Goal: Task Accomplishment & Management: Use online tool/utility

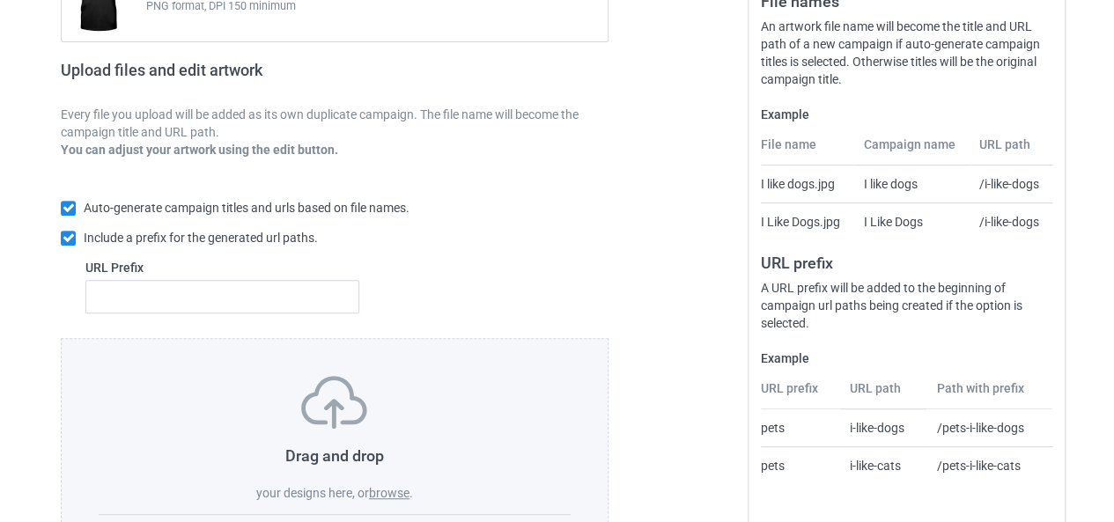
scroll to position [333, 0]
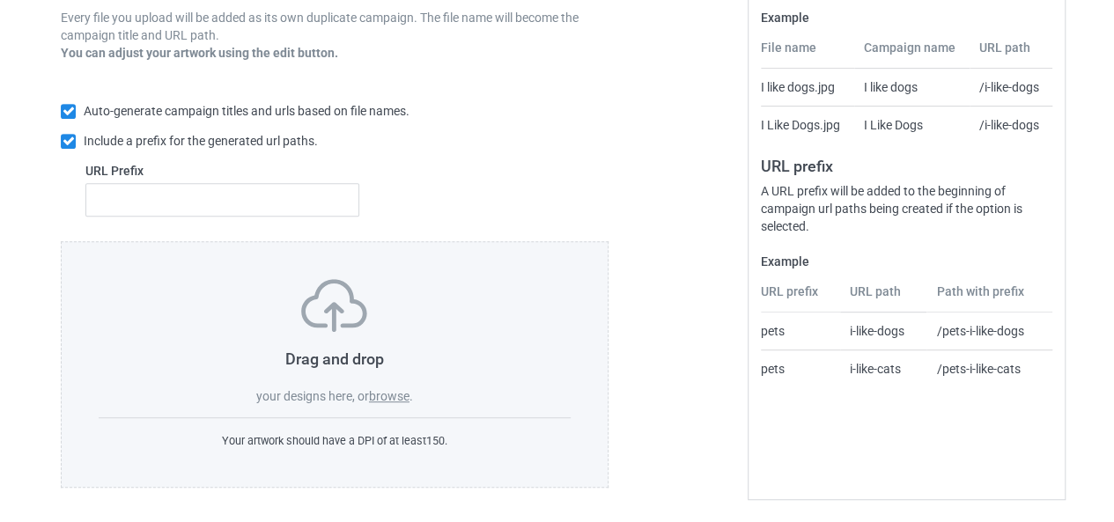
click at [389, 400] on label "browse" at bounding box center [389, 396] width 40 height 14
click at [0, 0] on input "browse" at bounding box center [0, 0] width 0 height 0
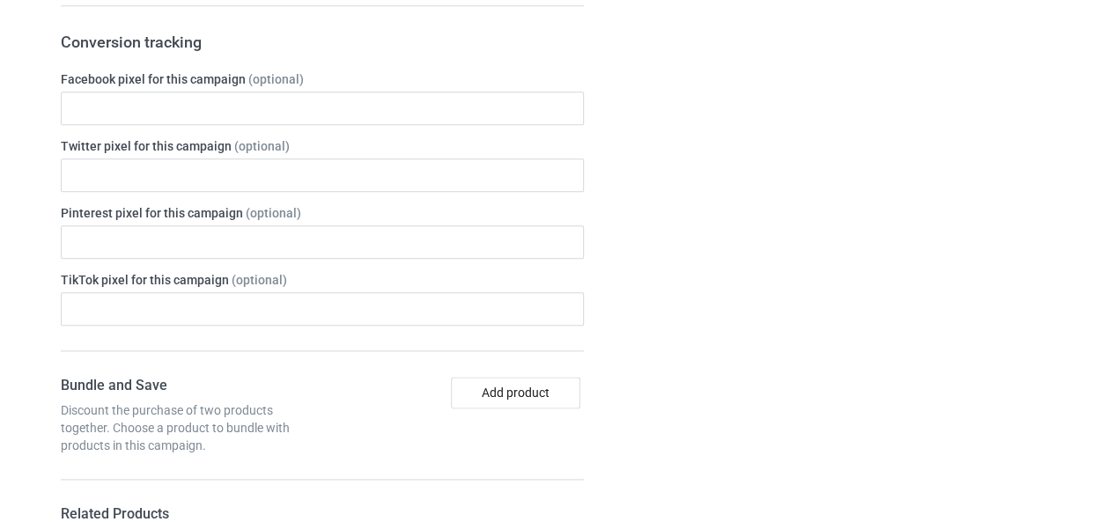
scroll to position [919, 0]
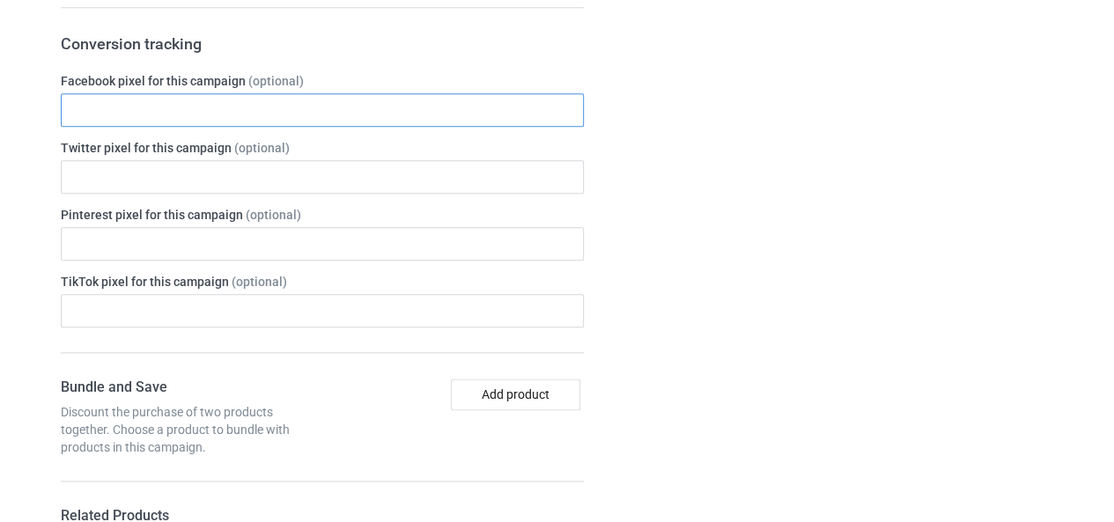
click at [306, 120] on input "text" at bounding box center [322, 109] width 523 height 33
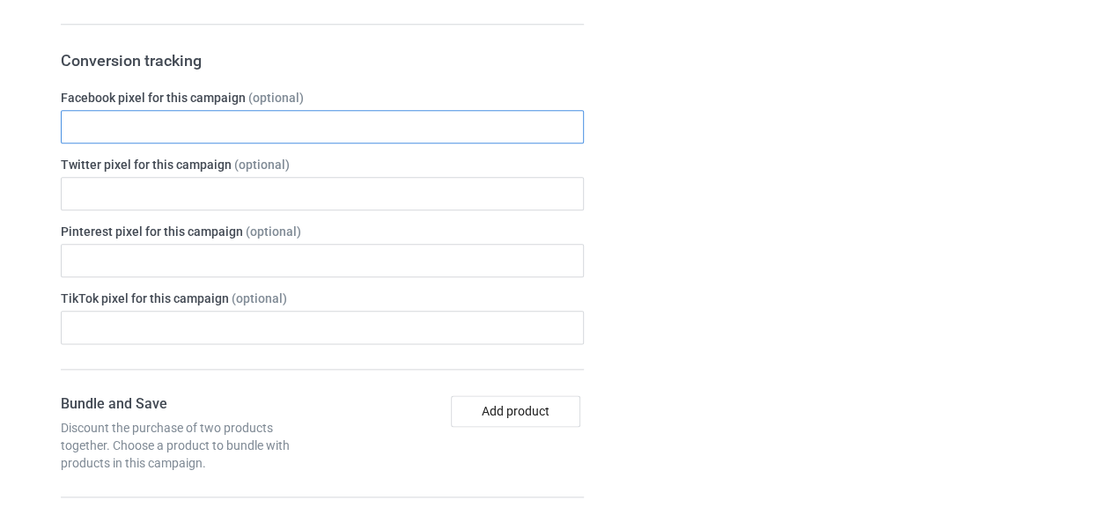
scroll to position [933, 0]
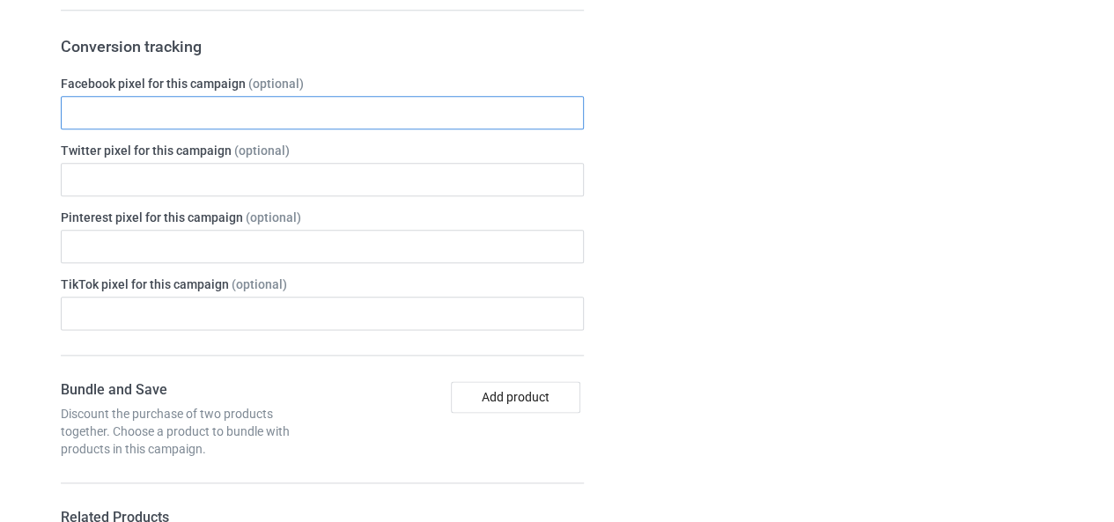
paste input "1713518202587592"
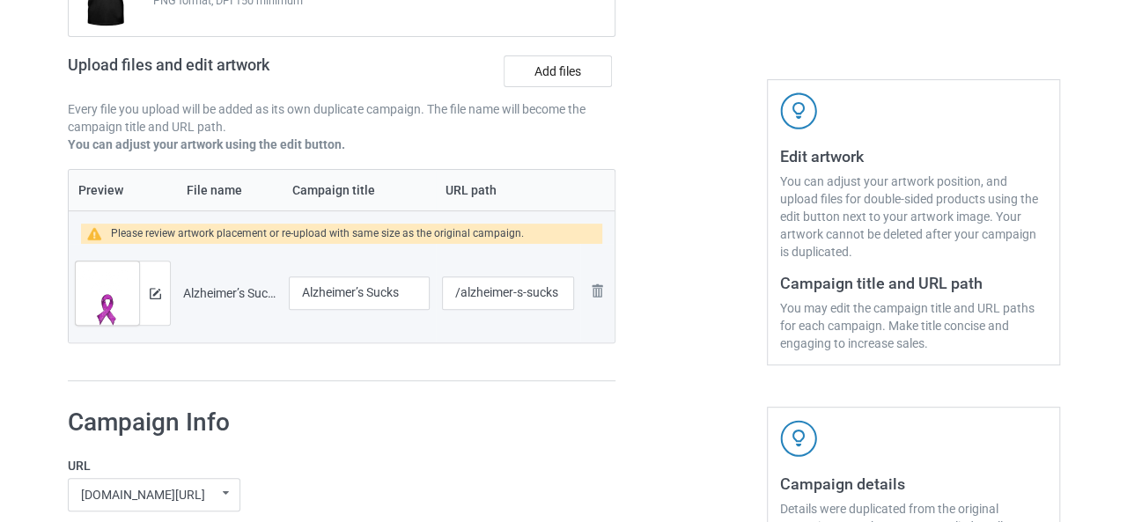
scroll to position [239, 0]
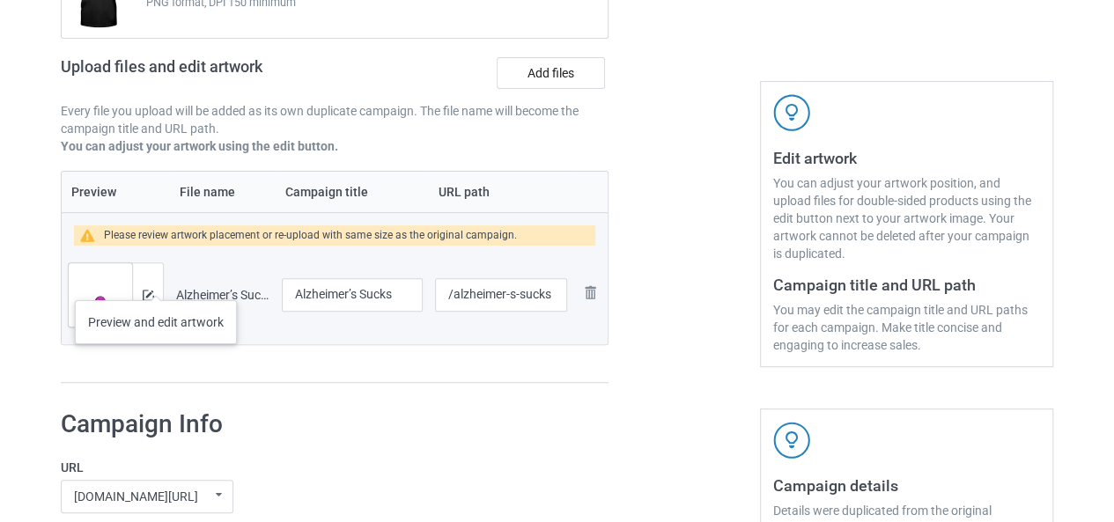
type input "1713518202587592"
click at [155, 283] on div at bounding box center [147, 294] width 31 height 63
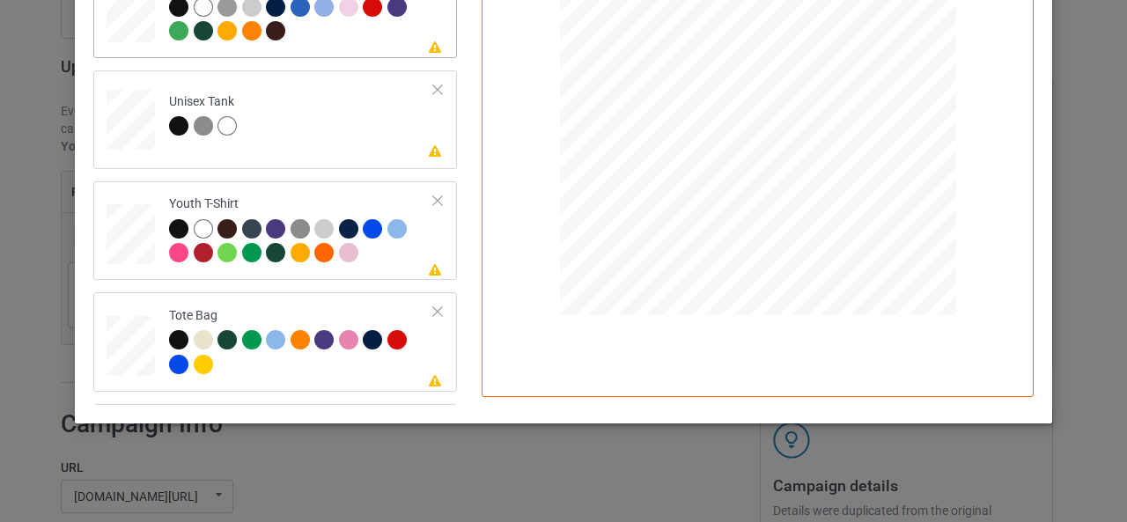
scroll to position [410, 0]
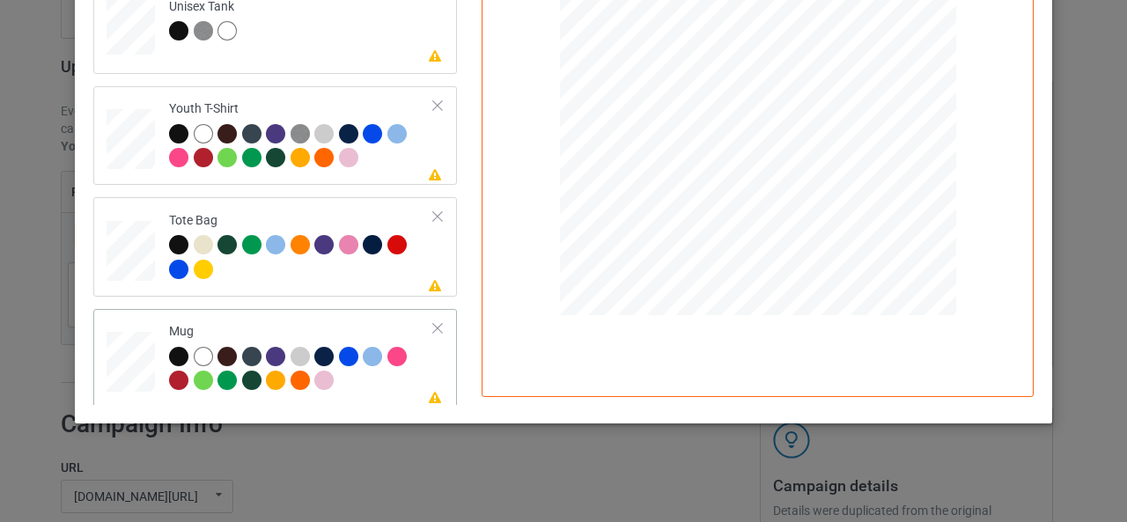
click at [431, 323] on div at bounding box center [437, 328] width 12 height 12
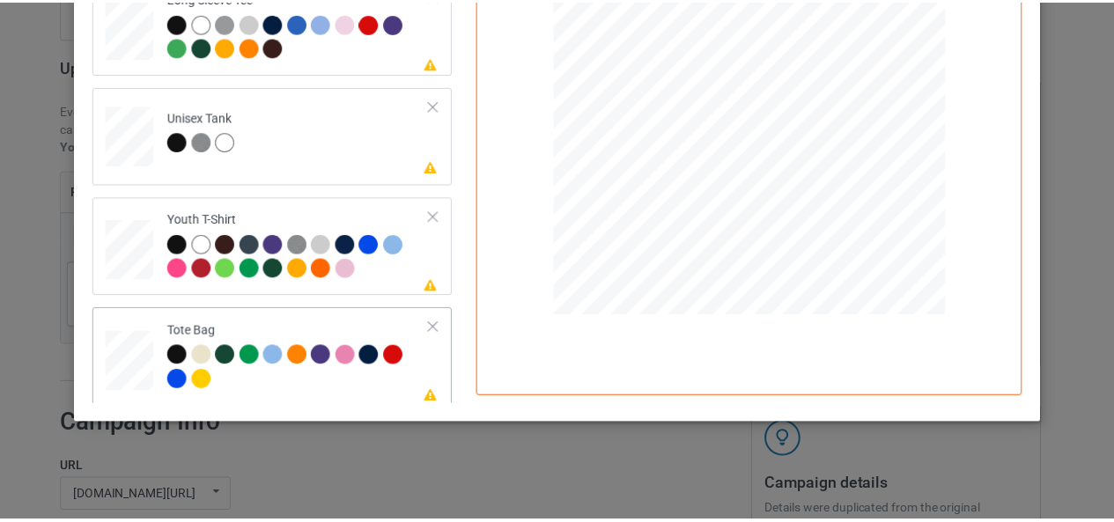
scroll to position [0, 0]
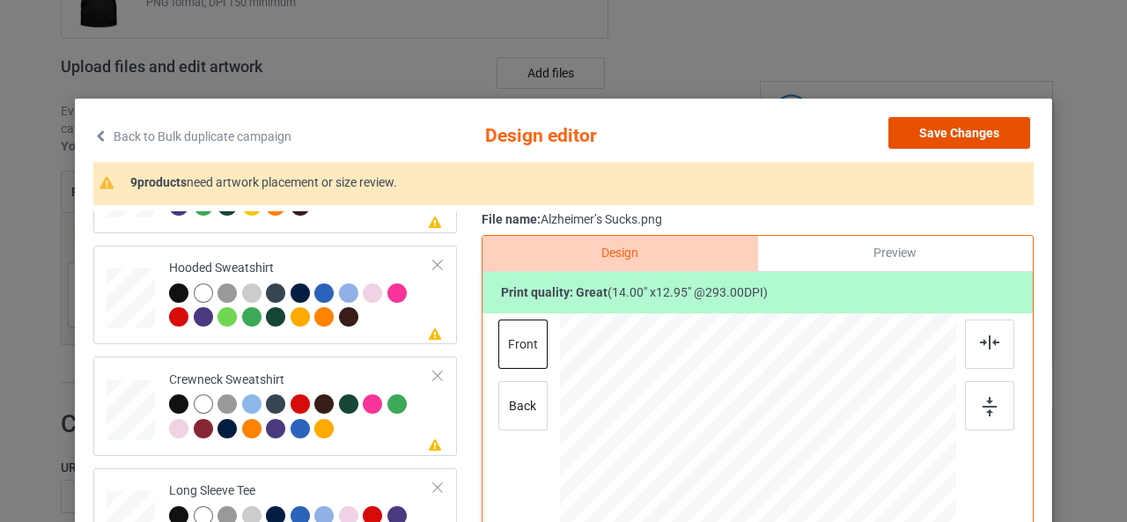
click at [981, 121] on button "Save Changes" at bounding box center [959, 133] width 142 height 32
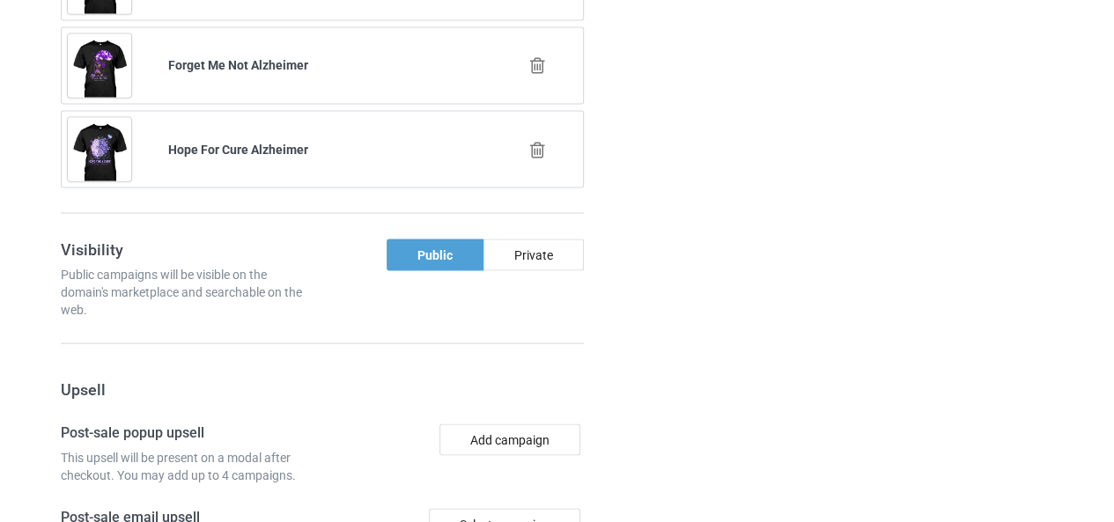
scroll to position [2000, 0]
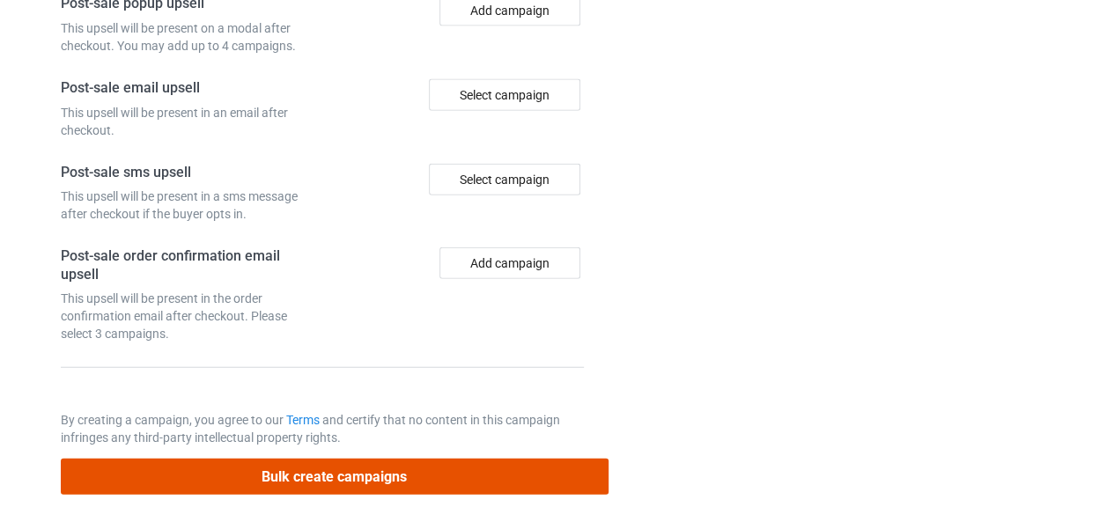
click at [338, 466] on button "Bulk create campaigns" at bounding box center [335, 477] width 548 height 36
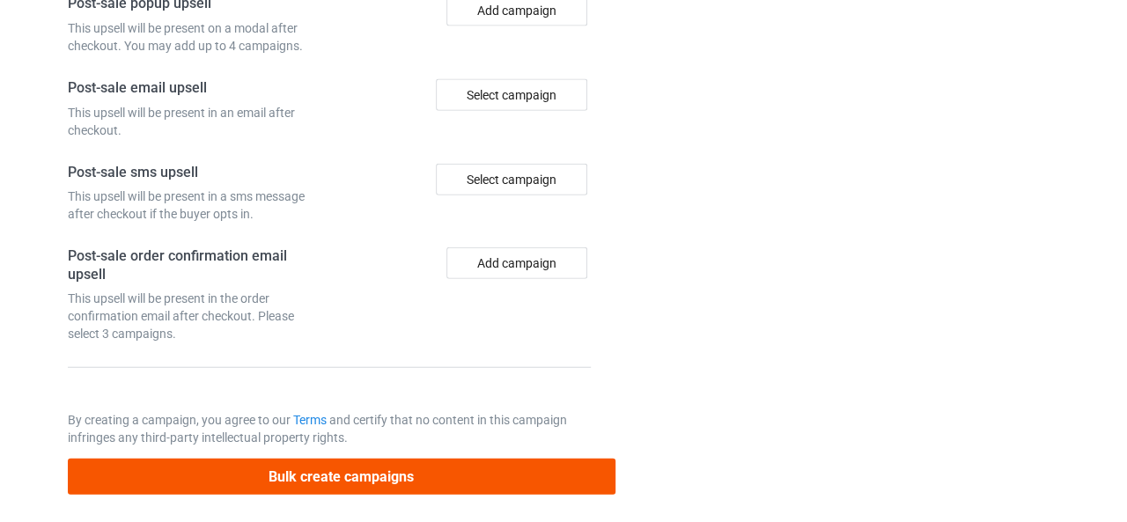
scroll to position [0, 0]
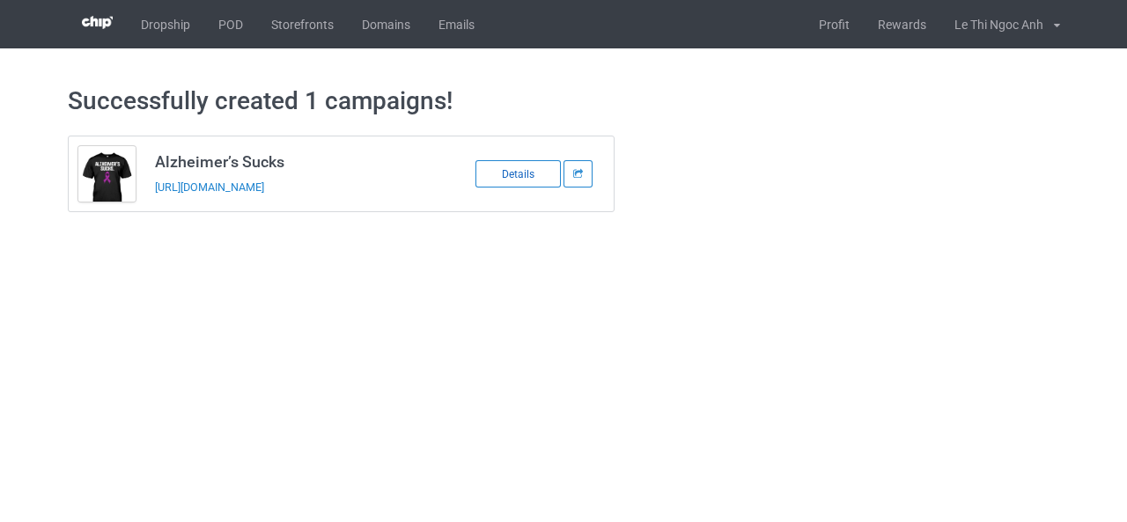
click at [514, 172] on div "Details" at bounding box center [517, 173] width 85 height 27
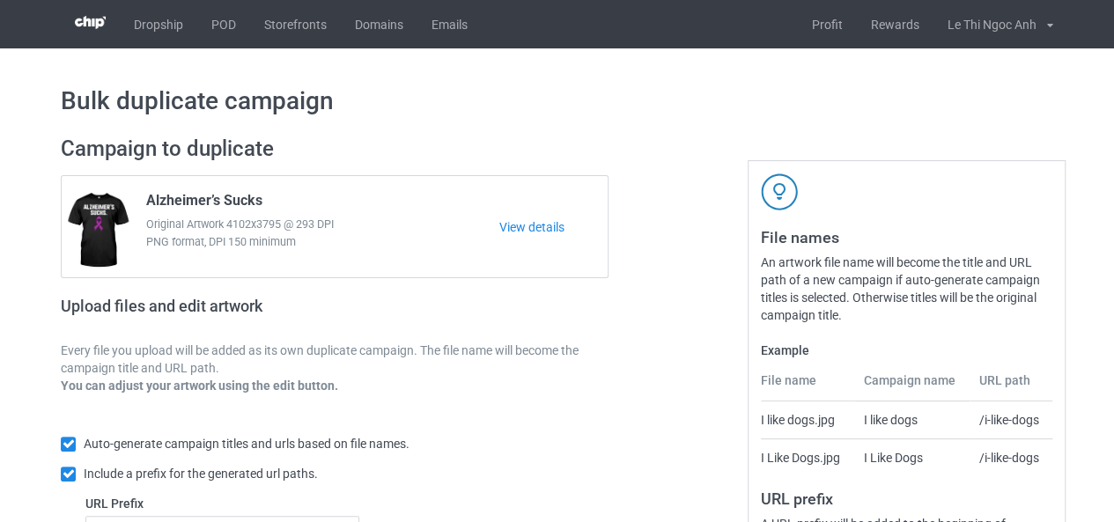
scroll to position [333, 0]
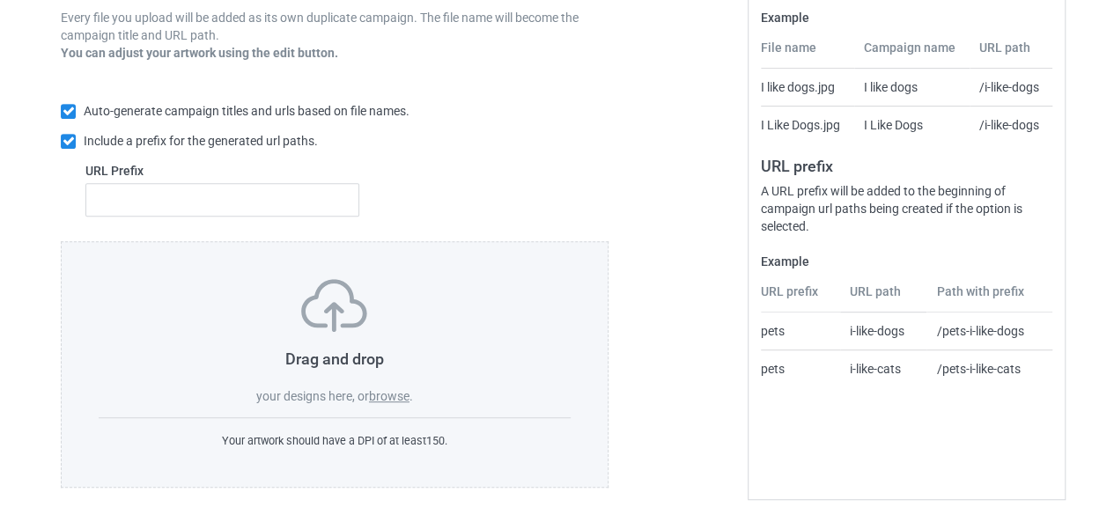
click at [389, 395] on label "browse" at bounding box center [389, 396] width 40 height 14
click at [0, 0] on input "browse" at bounding box center [0, 0] width 0 height 0
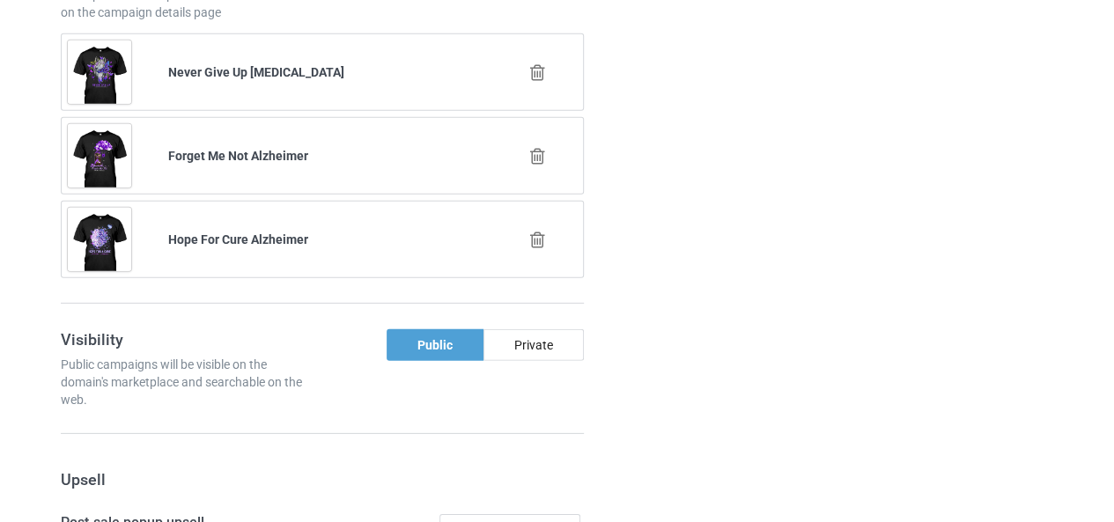
scroll to position [2532, 0]
click at [537, 147] on icon at bounding box center [537, 155] width 22 height 18
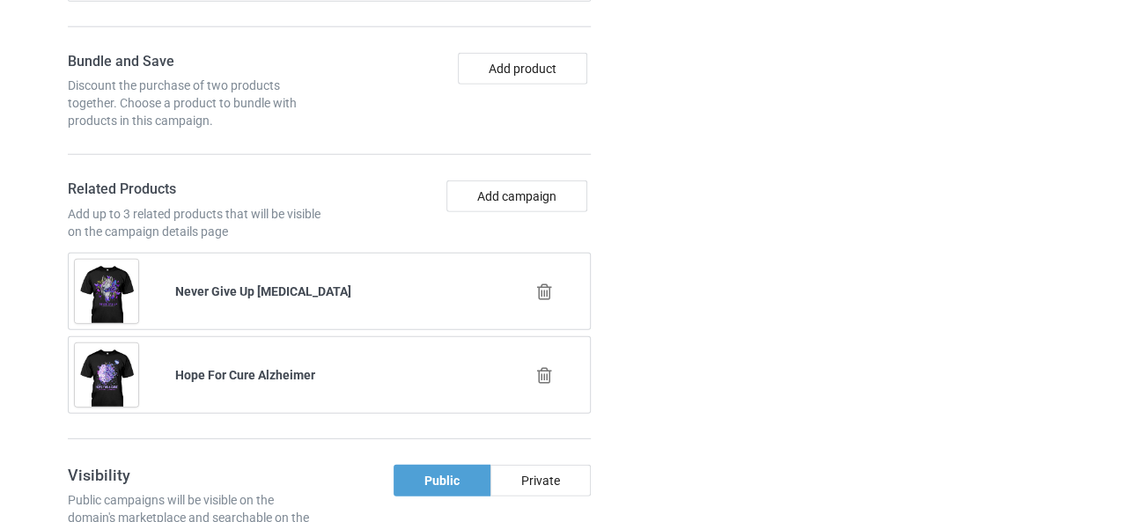
scroll to position [2309, 0]
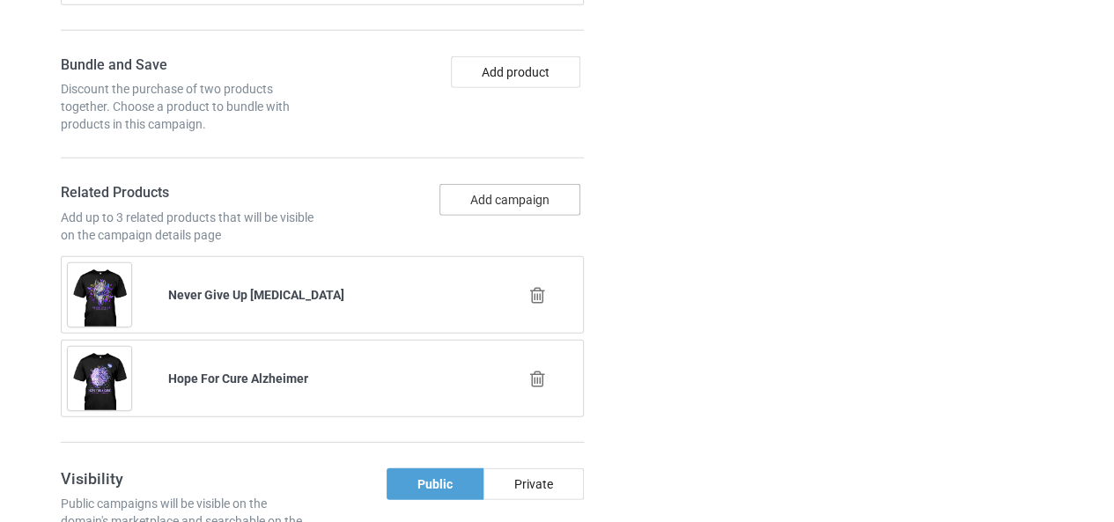
click at [518, 186] on button "Add campaign" at bounding box center [509, 200] width 141 height 32
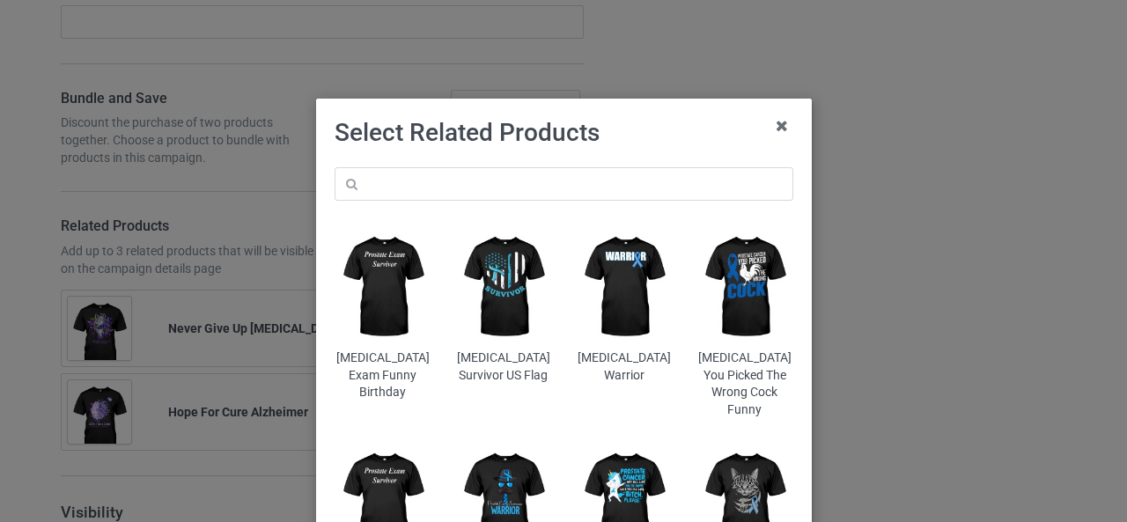
scroll to position [2342, 0]
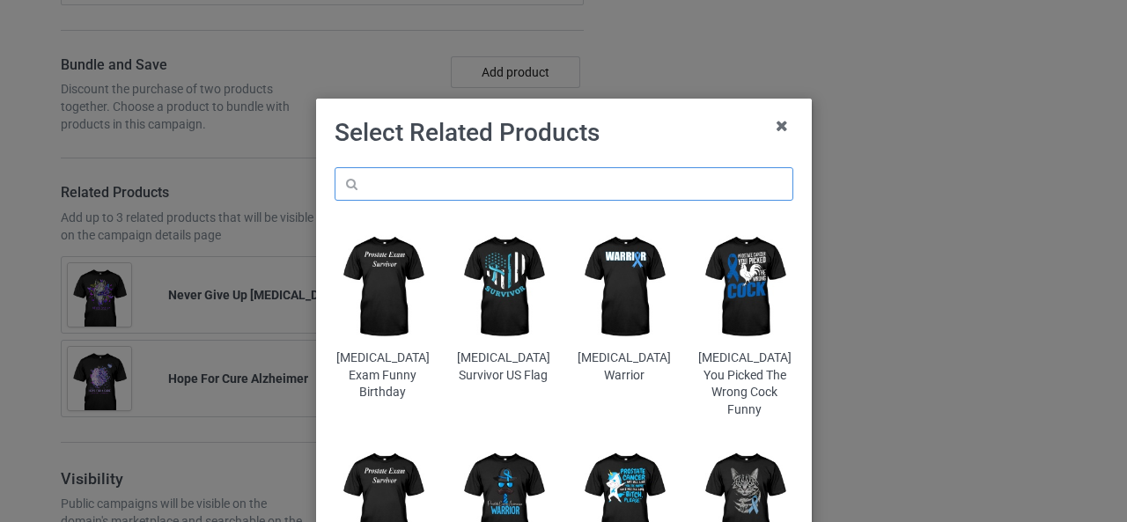
click at [414, 186] on input "text" at bounding box center [563, 183] width 459 height 33
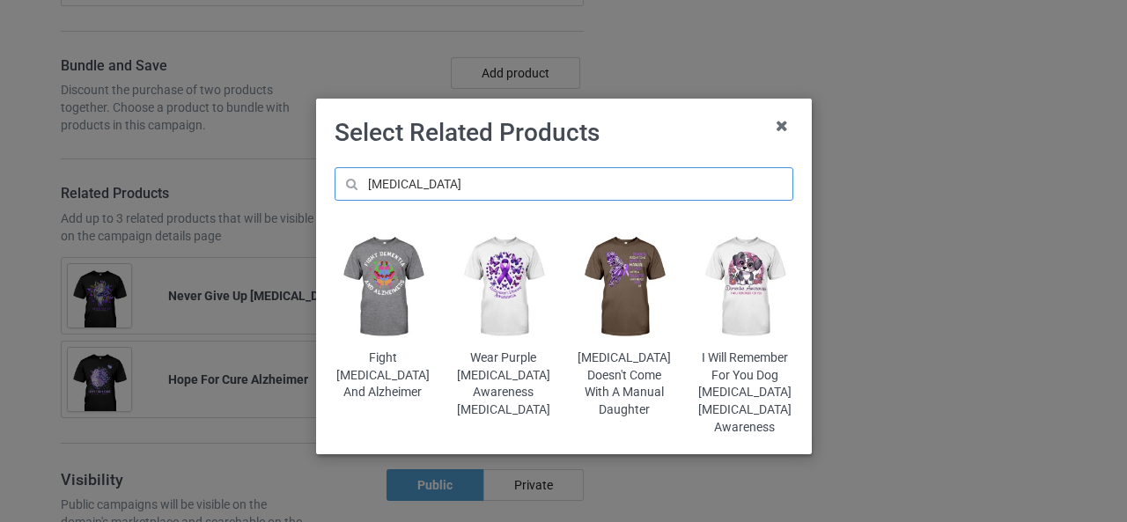
scroll to position [2408, 0]
type input "dementia"
click at [739, 317] on img at bounding box center [744, 287] width 96 height 120
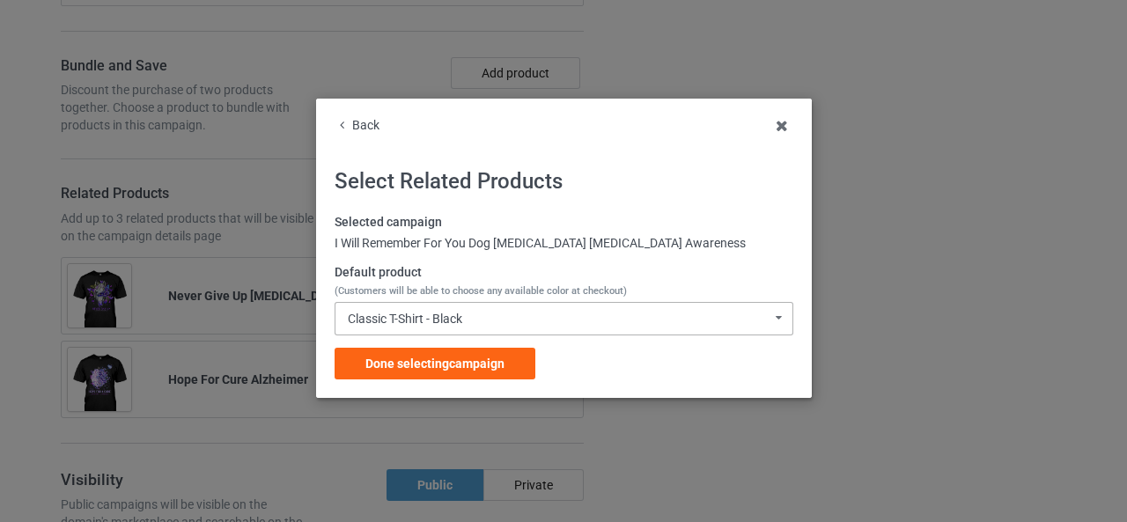
click at [470, 327] on div "Classic T-Shirt - Black Classic T-Shirt - Black Classic T-Shirt - White Classic…" at bounding box center [563, 318] width 459 height 33
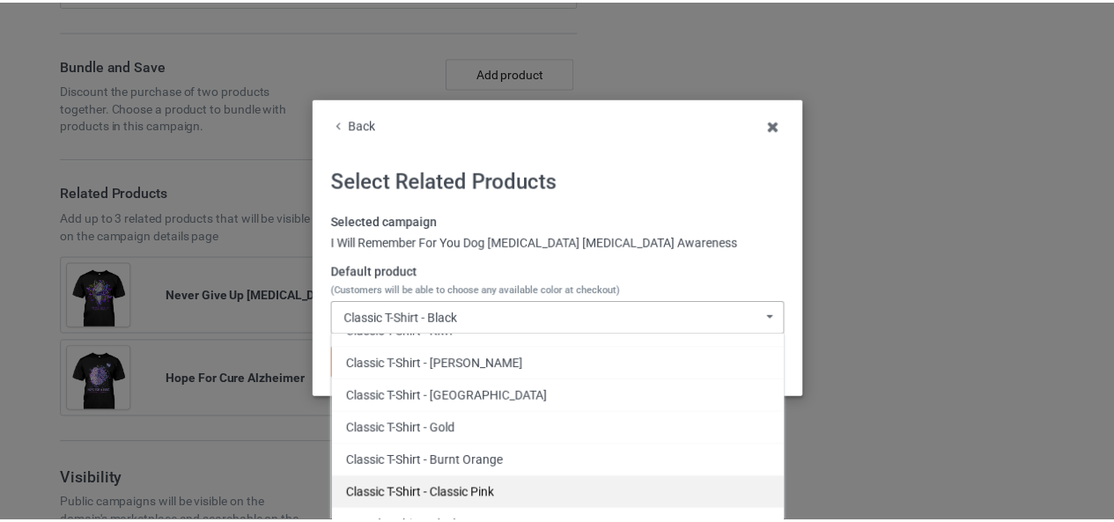
scroll to position [2508, 0]
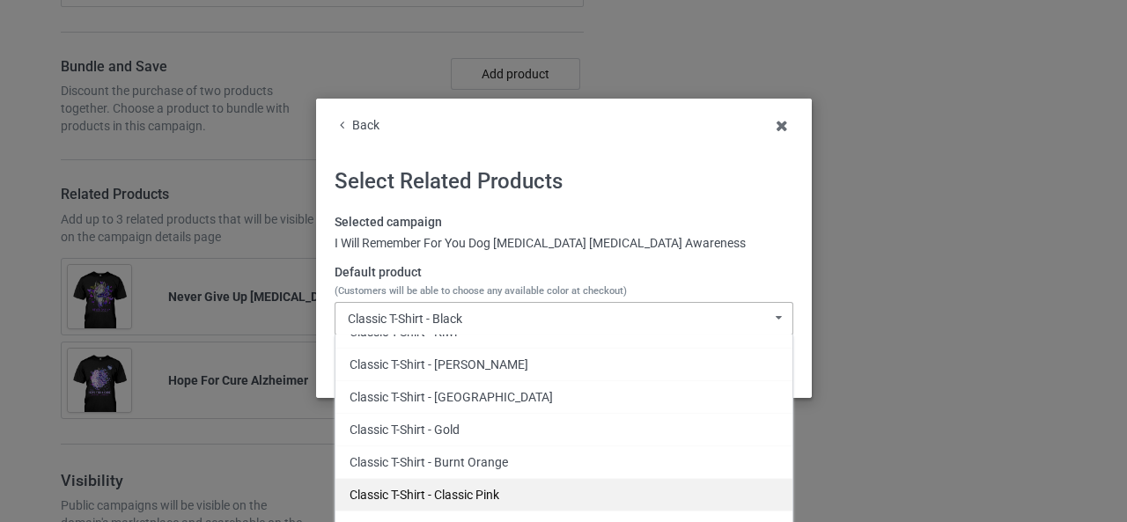
click at [467, 489] on div "Classic T-Shirt - Classic Pink" at bounding box center [563, 494] width 457 height 33
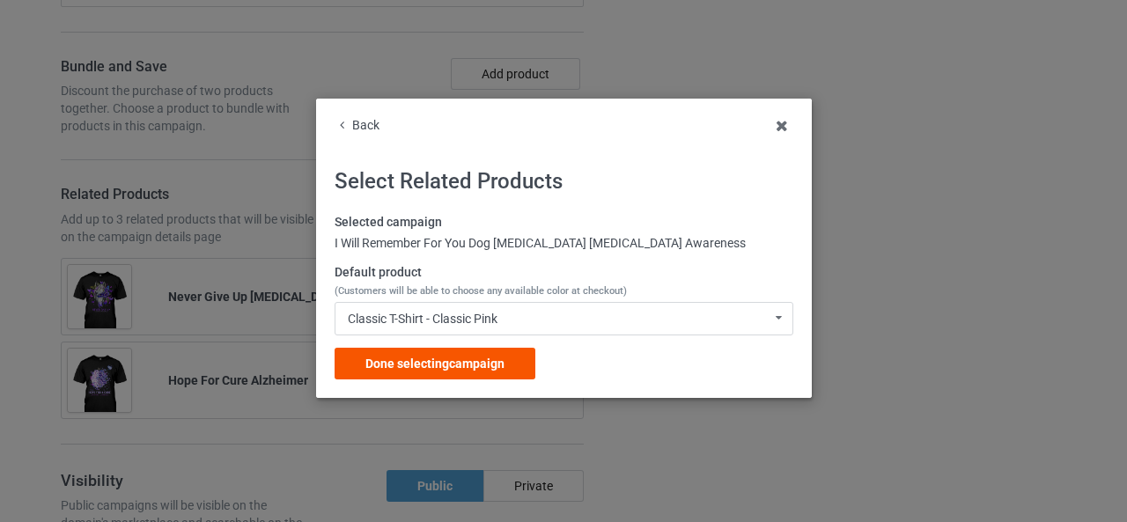
click at [443, 362] on span "Done selecting campaign" at bounding box center [434, 363] width 139 height 14
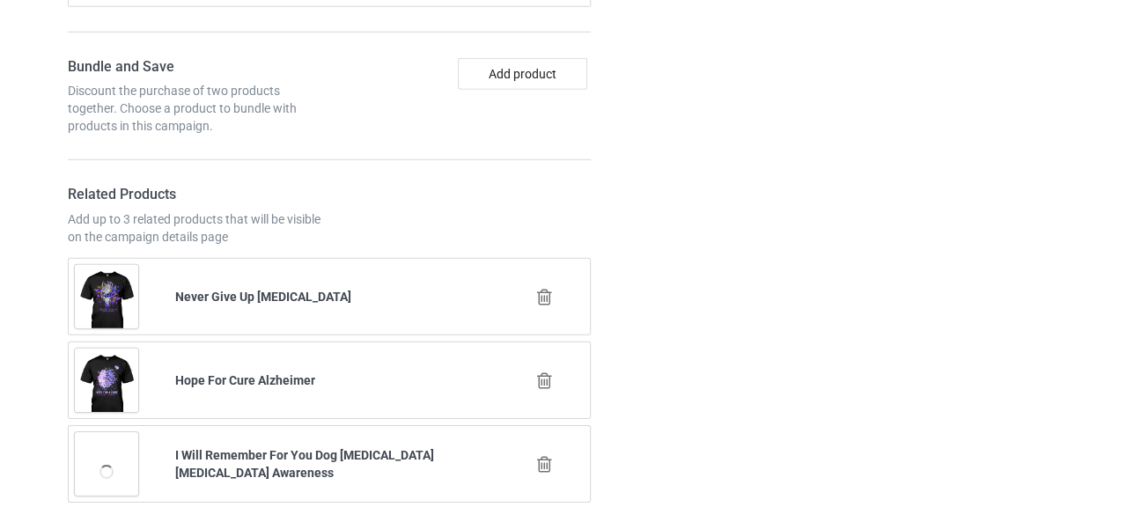
scroll to position [2574, 0]
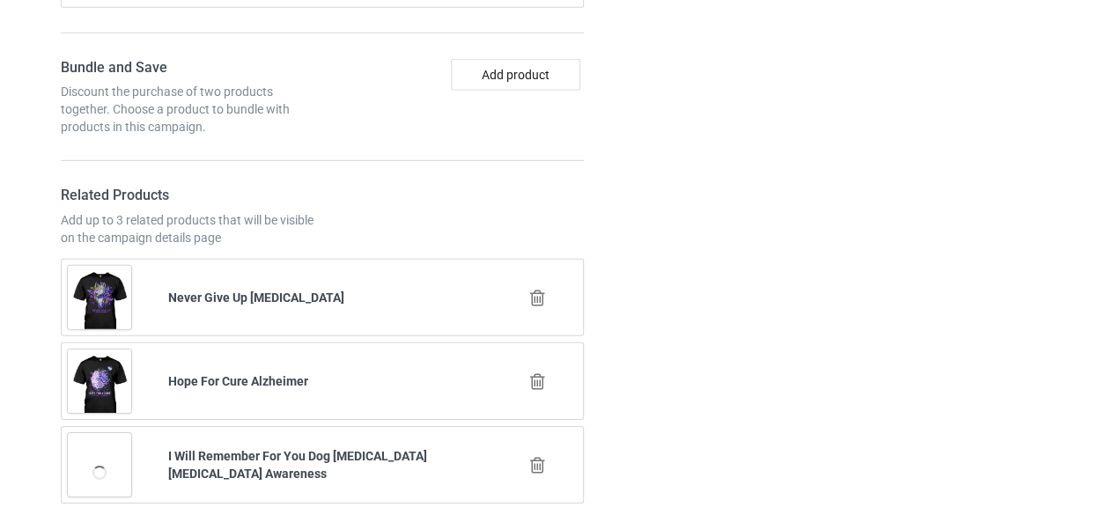
click at [539, 289] on icon at bounding box center [537, 298] width 22 height 18
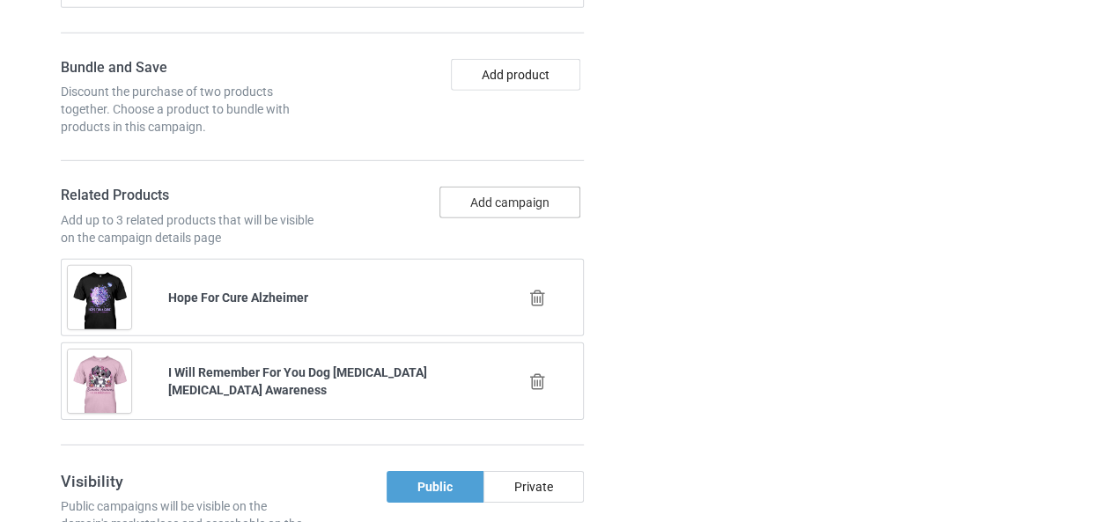
click at [507, 206] on button "Add campaign" at bounding box center [509, 203] width 141 height 32
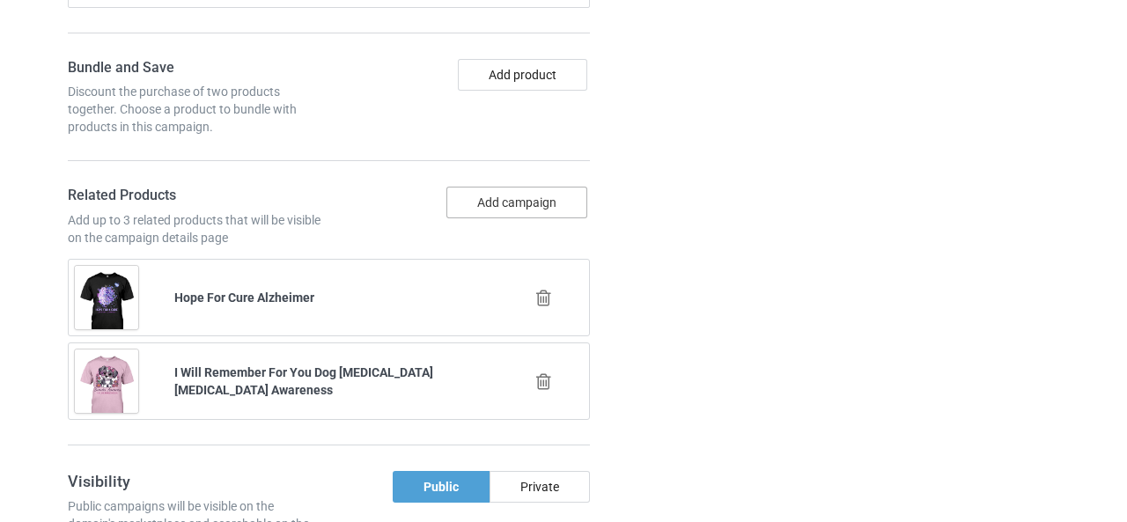
scroll to position [2607, 0]
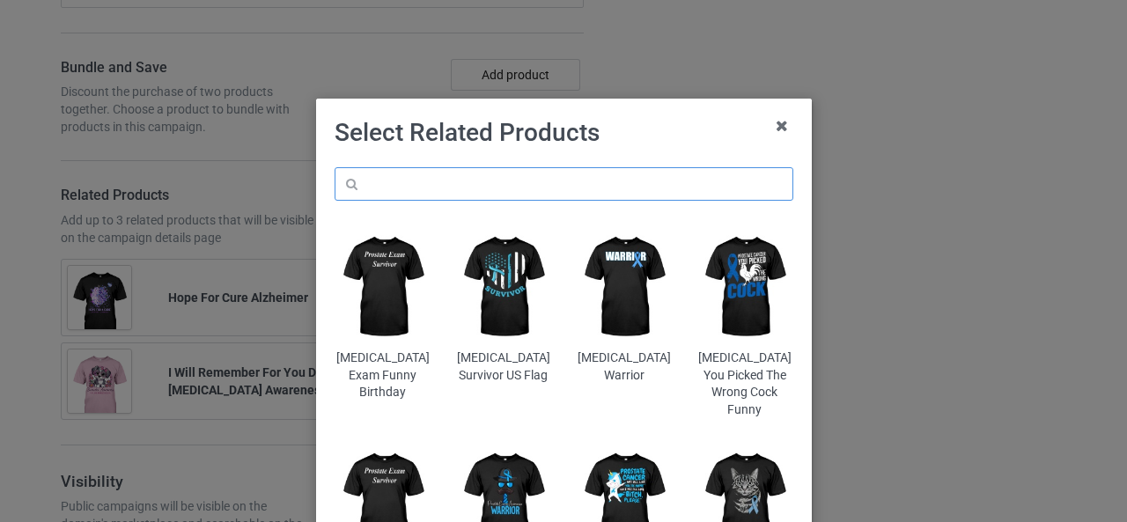
click at [458, 184] on input "text" at bounding box center [563, 183] width 459 height 33
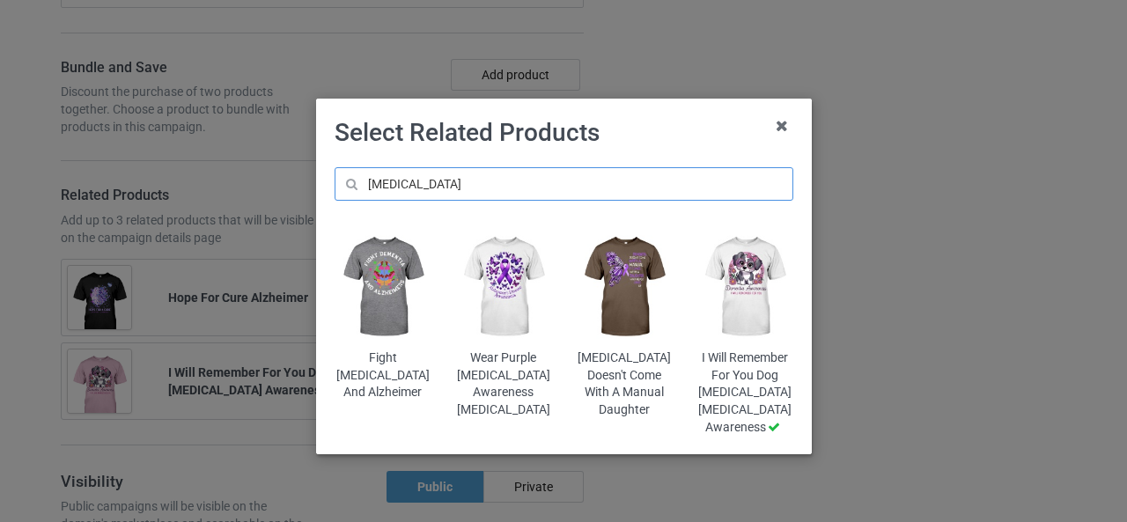
type input "dementia"
click at [493, 274] on img at bounding box center [503, 287] width 96 height 120
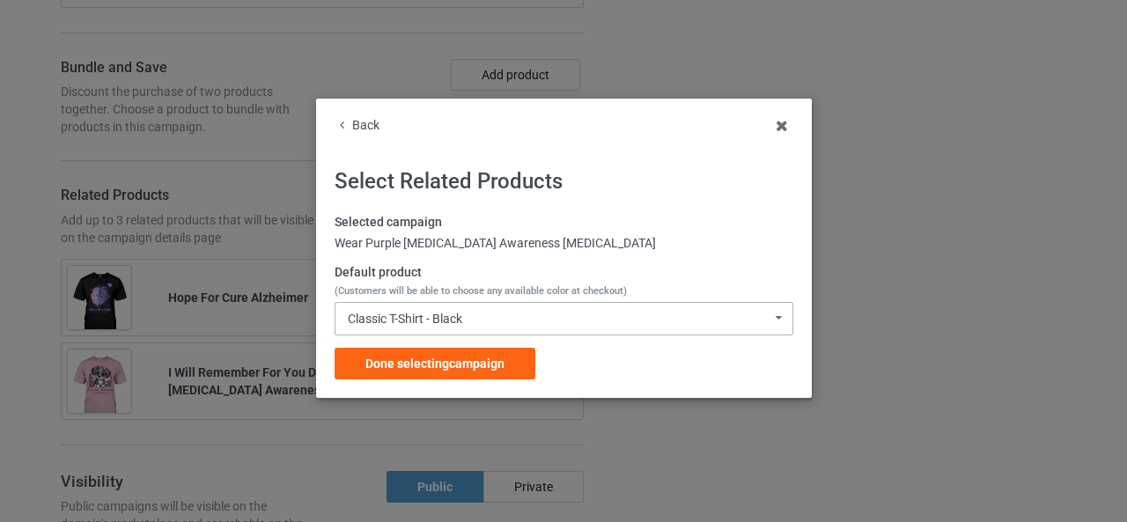
click at [432, 316] on div "Classic T-Shirt - Black" at bounding box center [405, 318] width 114 height 12
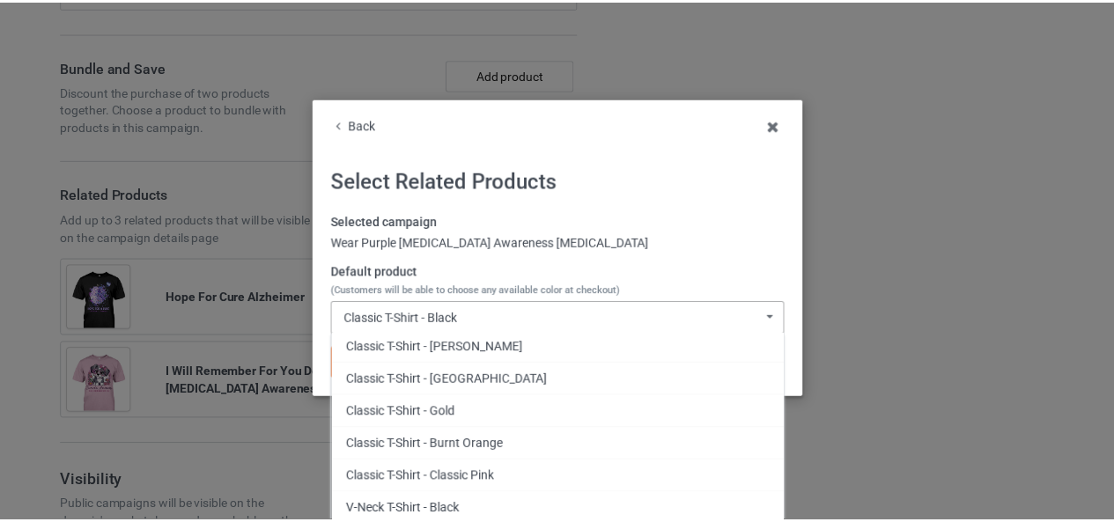
scroll to position [428, 0]
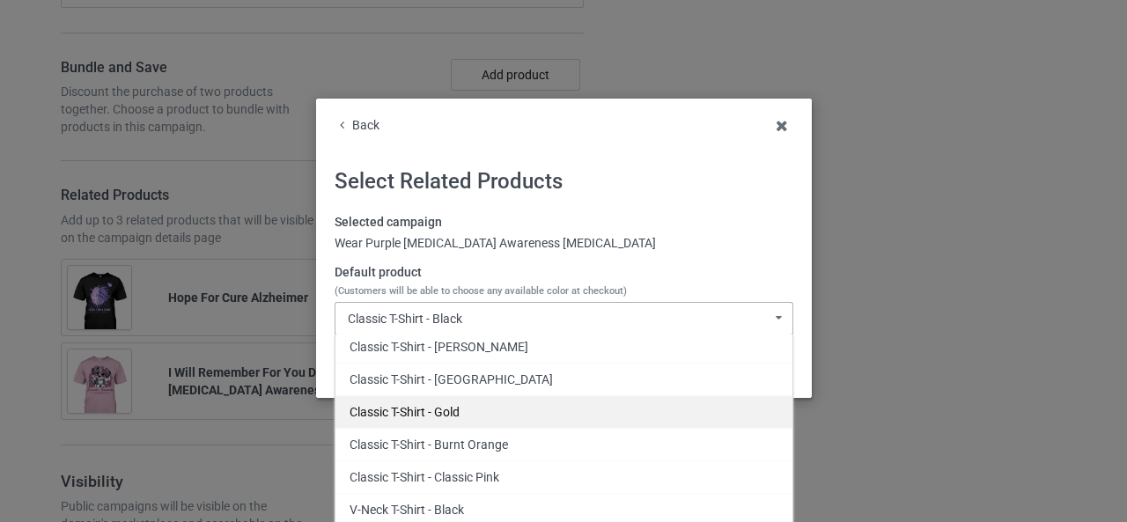
click at [444, 415] on div "Classic T-Shirt - Gold" at bounding box center [563, 411] width 457 height 33
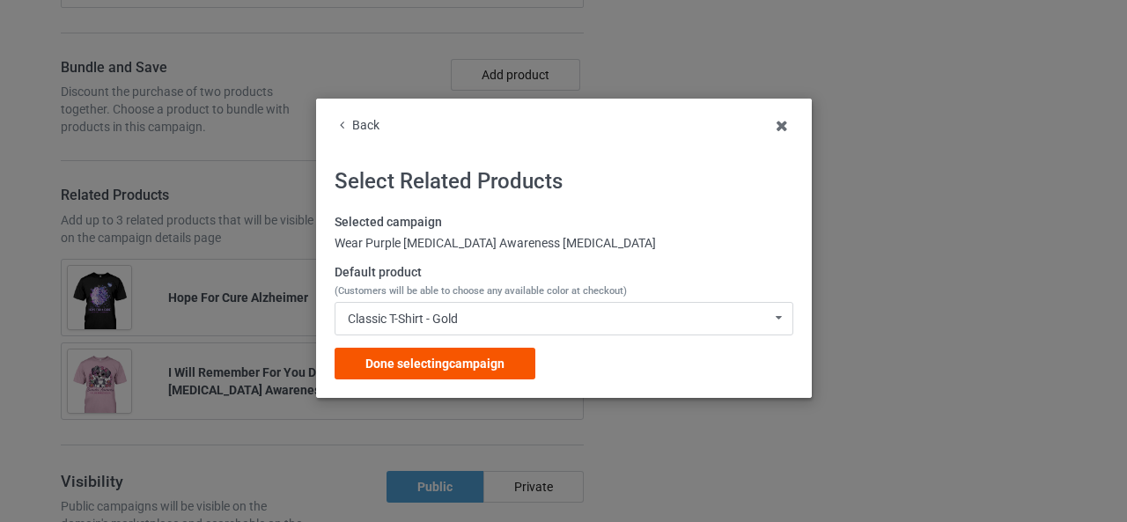
click at [428, 365] on span "Done selecting campaign" at bounding box center [434, 363] width 139 height 14
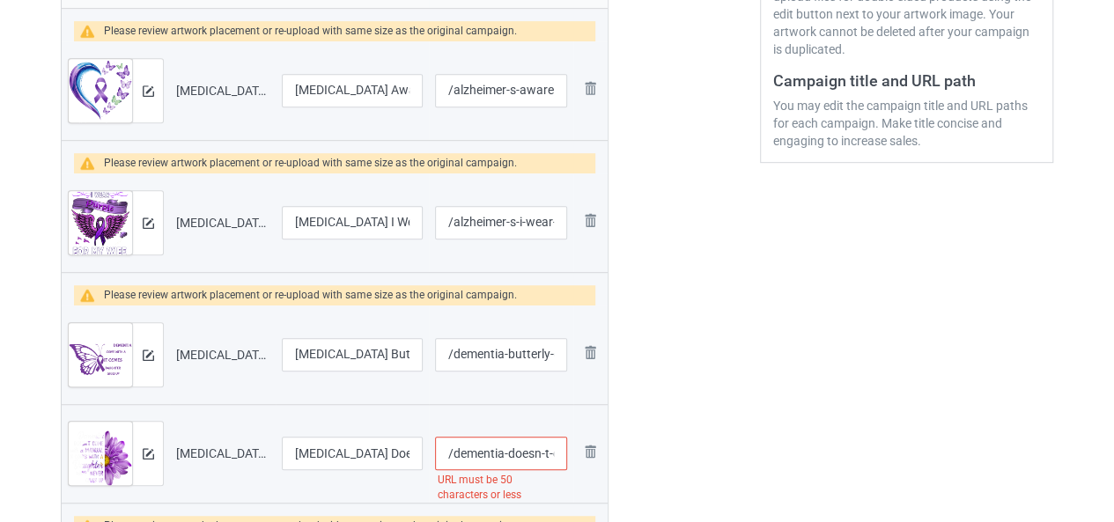
scroll to position [0, 248]
drag, startPoint x: 461, startPoint y: 452, endPoint x: 633, endPoint y: 448, distance: 171.7
click at [463, 455] on input "/dementia-doesn-t-come-with-a-manual-it-comes-with-a-daughter" at bounding box center [501, 453] width 132 height 33
drag, startPoint x: 463, startPoint y: 455, endPoint x: 607, endPoint y: 447, distance: 144.6
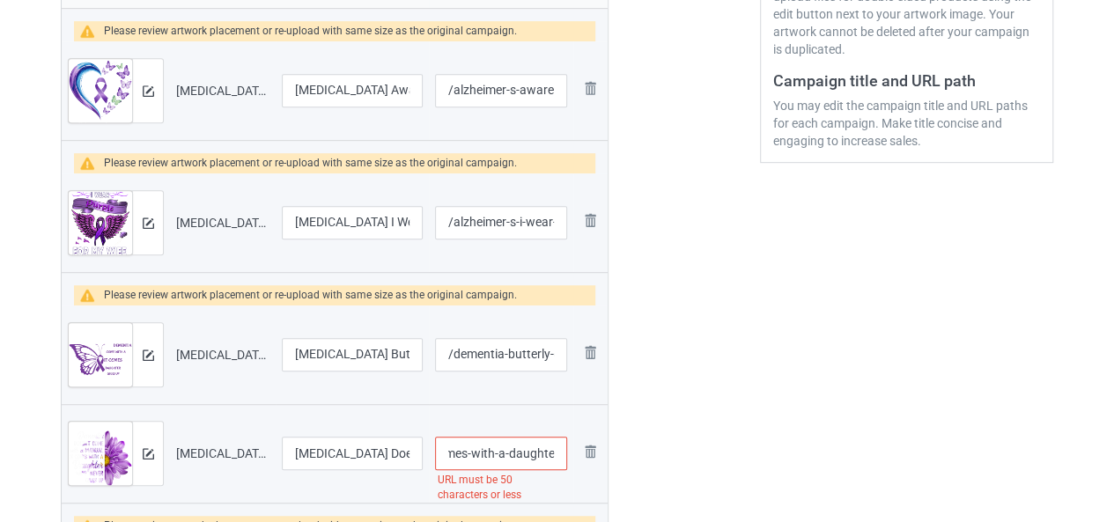
type input "/dementia-doesn-t-come-with-a-manual-it-comes"
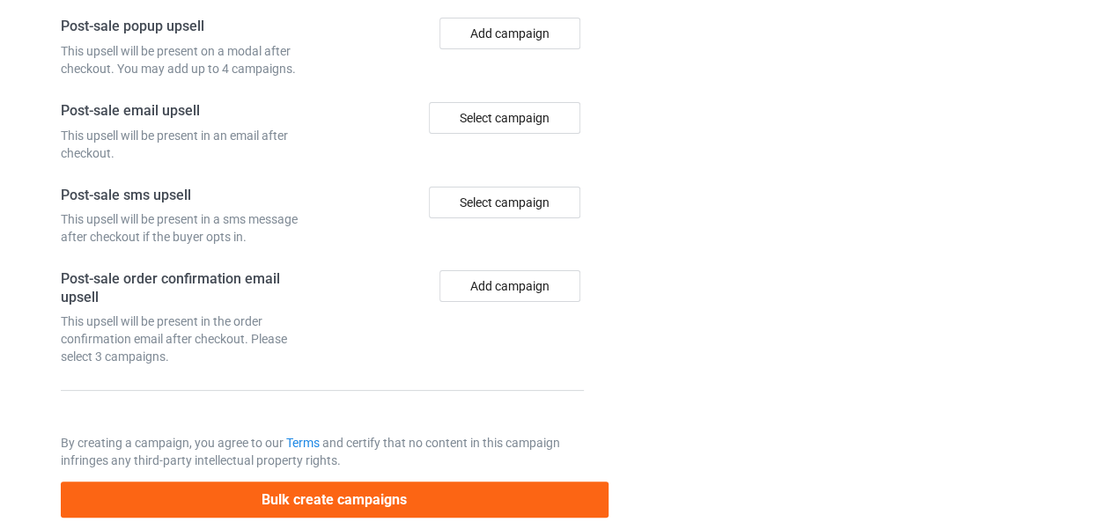
scroll to position [3349, 0]
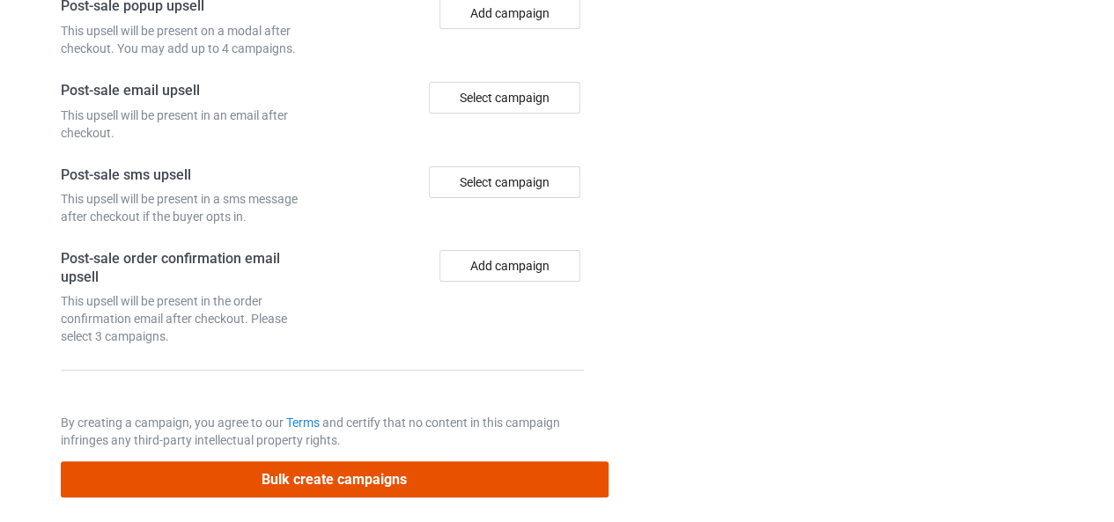
click at [322, 467] on button "Bulk create campaigns" at bounding box center [335, 479] width 548 height 36
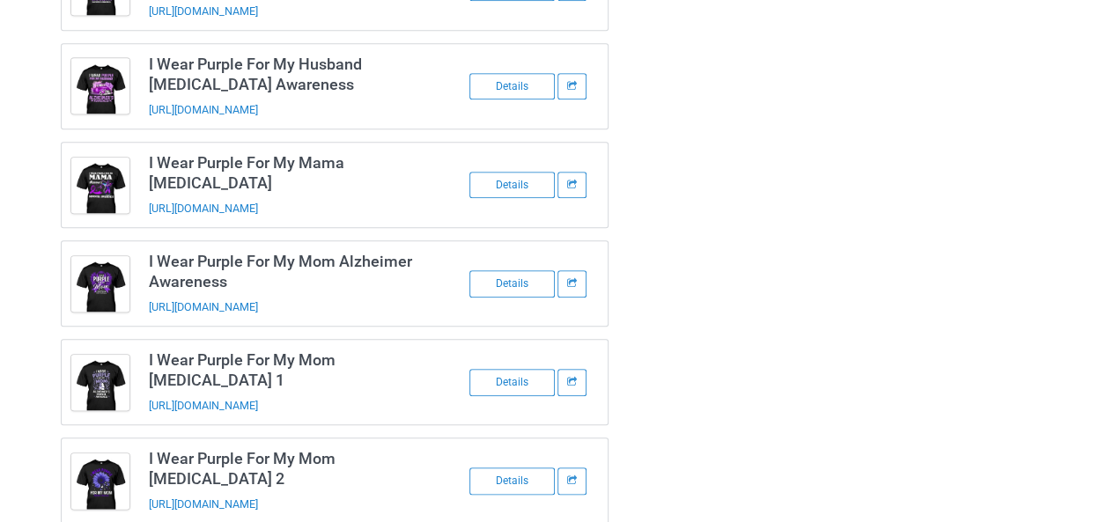
scroll to position [0, 0]
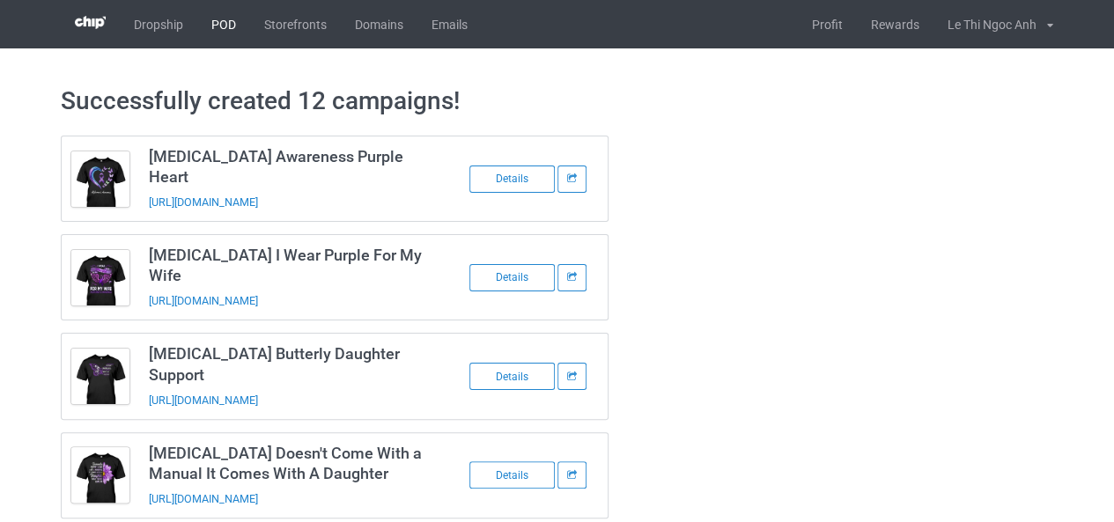
click at [224, 27] on link "POD" at bounding box center [223, 24] width 53 height 48
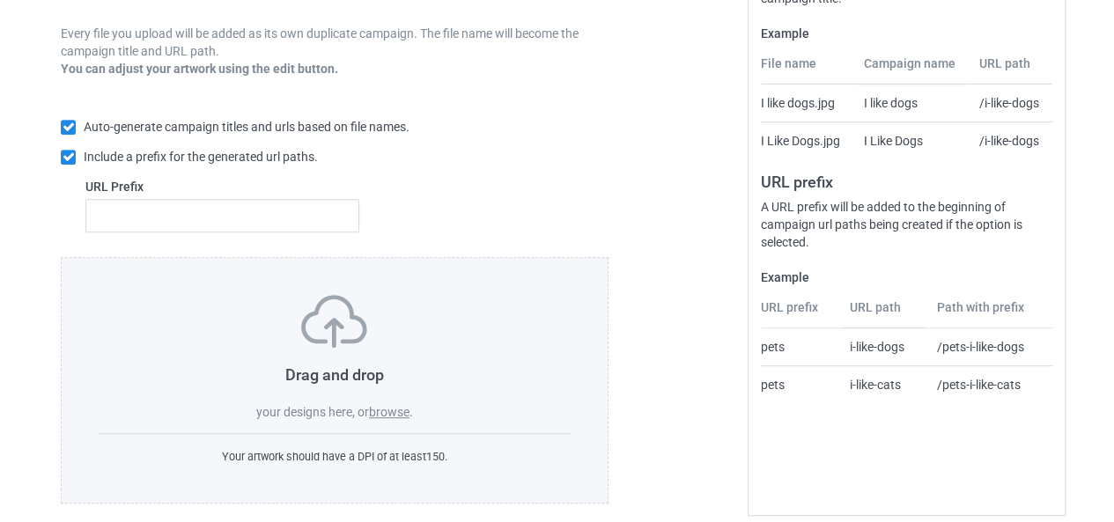
scroll to position [333, 0]
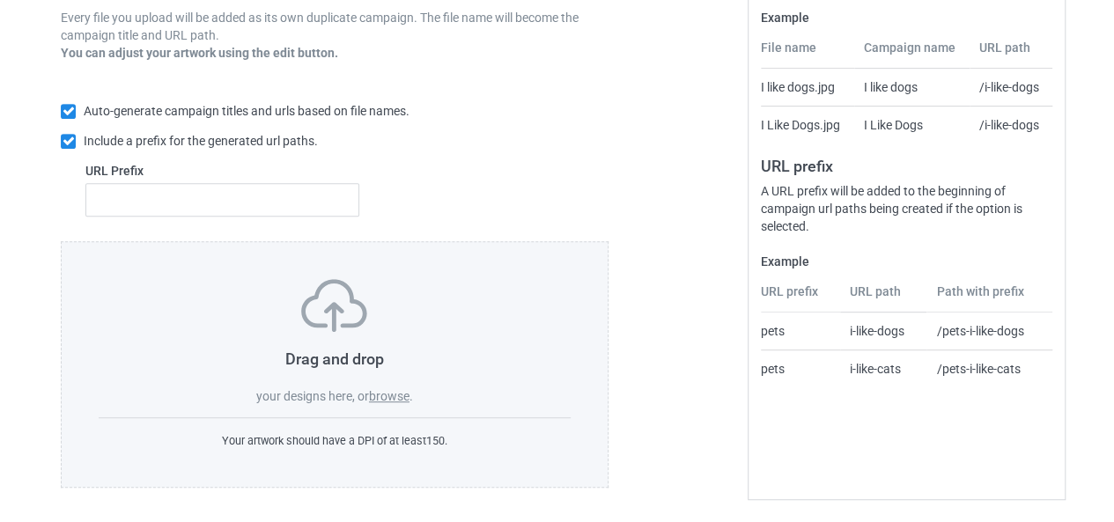
click at [408, 391] on label "browse" at bounding box center [389, 396] width 40 height 14
click at [0, 0] on input "browse" at bounding box center [0, 0] width 0 height 0
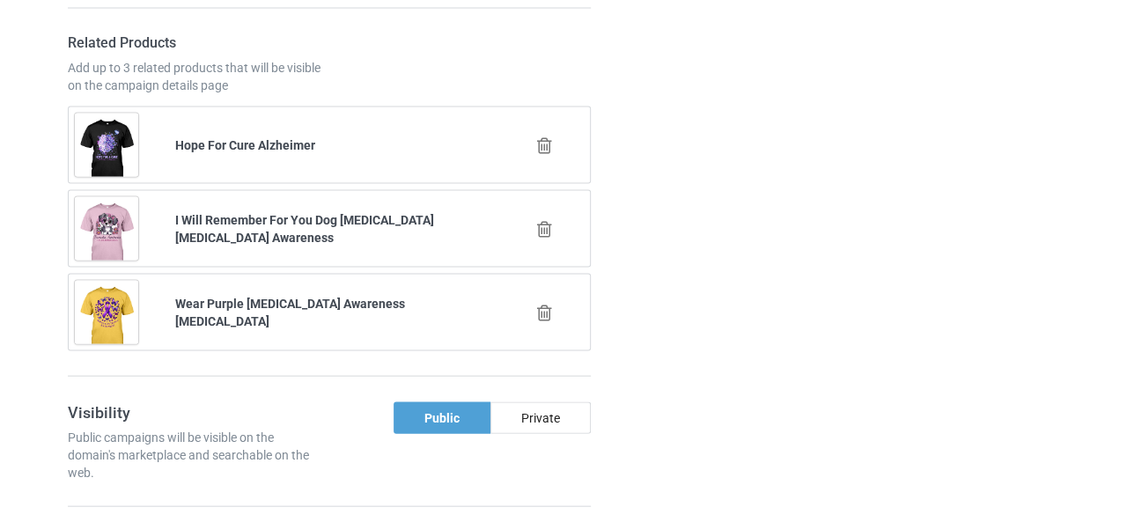
scroll to position [1662, 0]
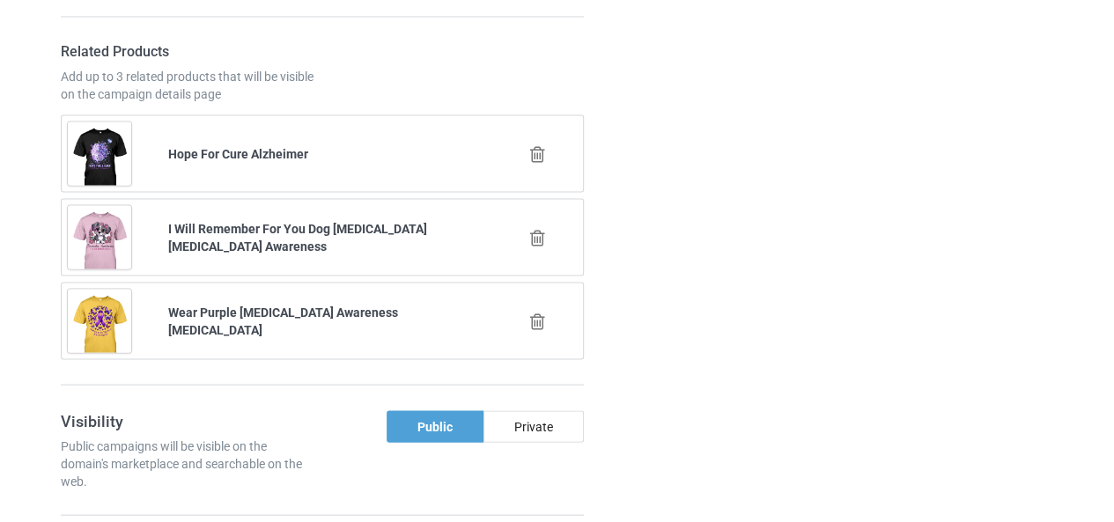
click at [536, 144] on icon at bounding box center [537, 153] width 22 height 18
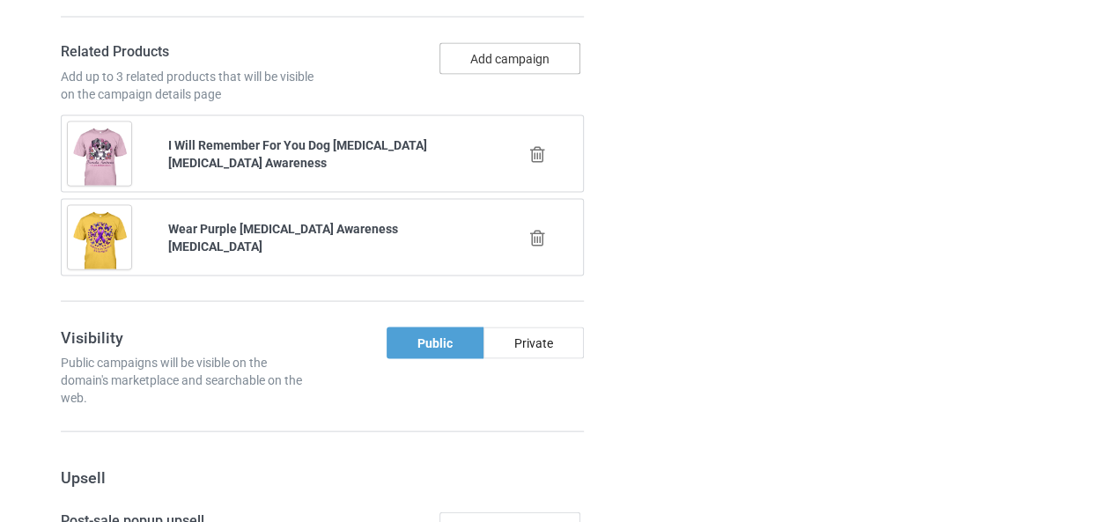
click at [489, 54] on button "Add campaign" at bounding box center [509, 58] width 141 height 32
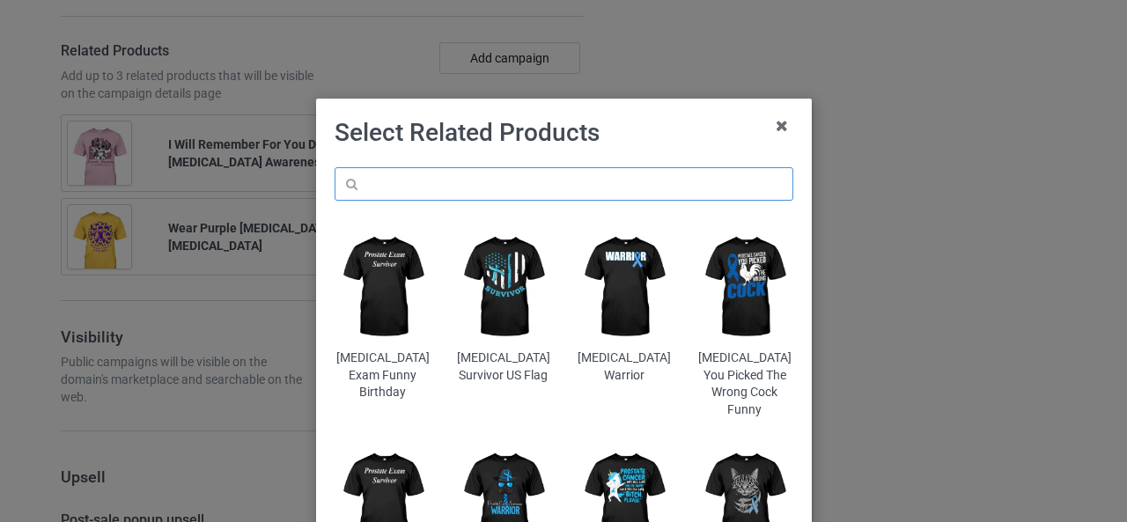
click at [415, 179] on input "text" at bounding box center [563, 183] width 459 height 33
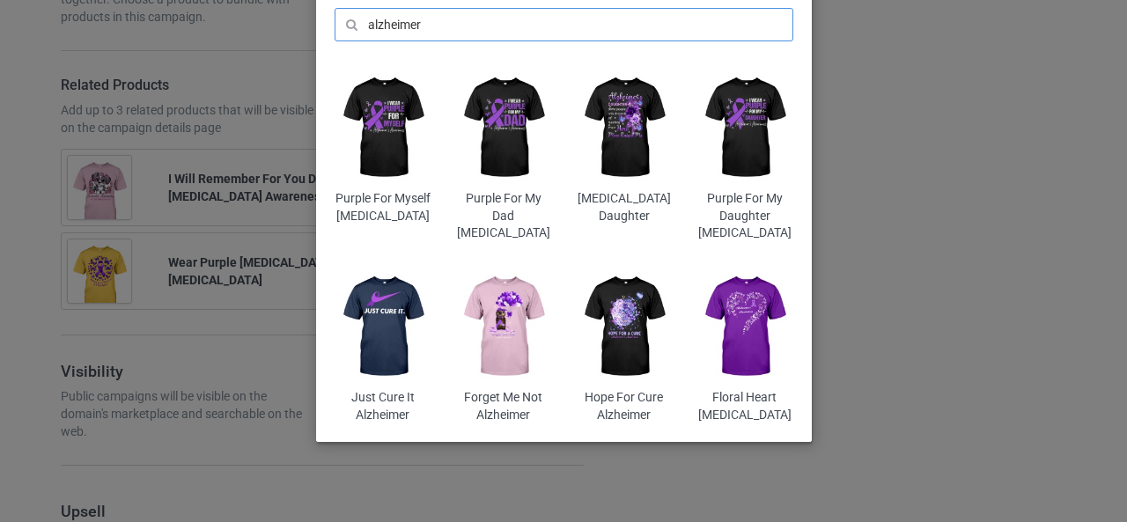
scroll to position [1760, 0]
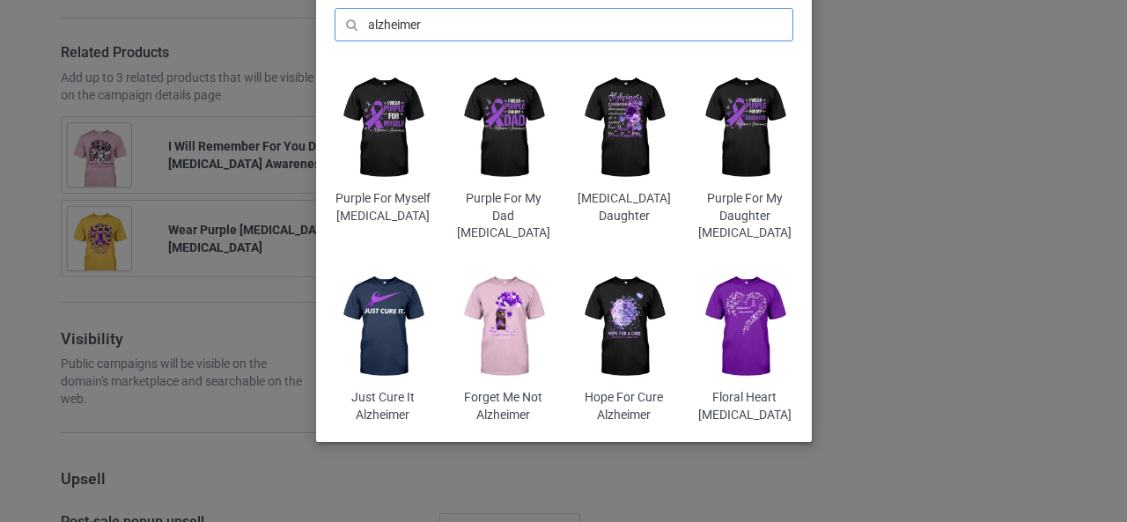
type input "alzheimer"
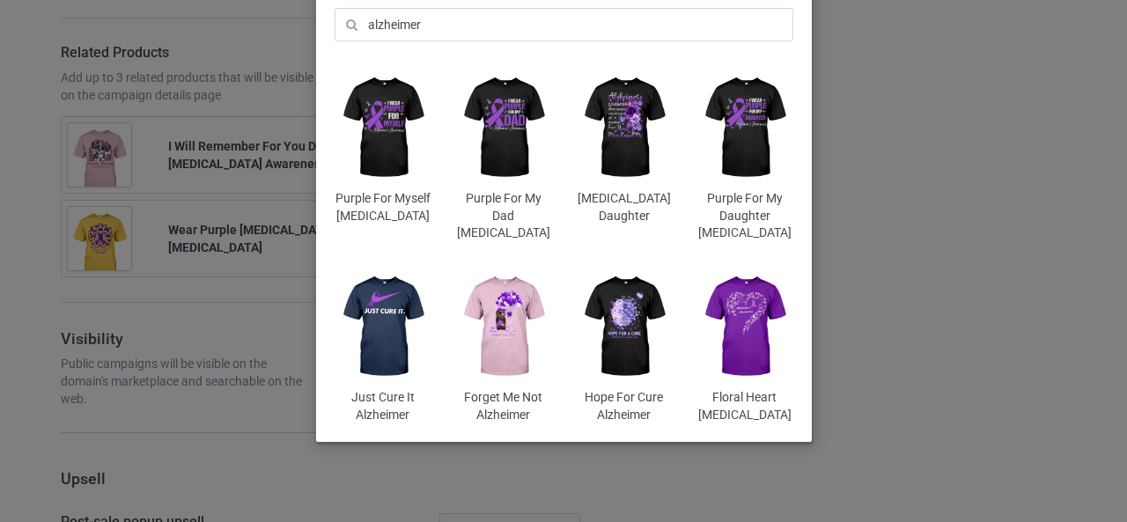
click at [729, 329] on img at bounding box center [744, 327] width 96 height 120
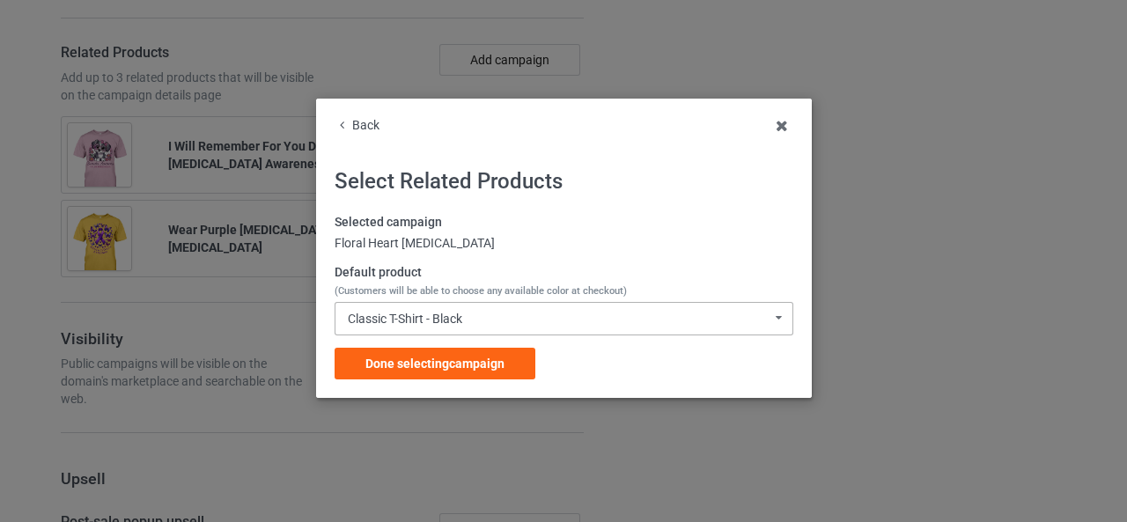
click at [456, 320] on div "Classic T-Shirt - Black" at bounding box center [405, 318] width 114 height 12
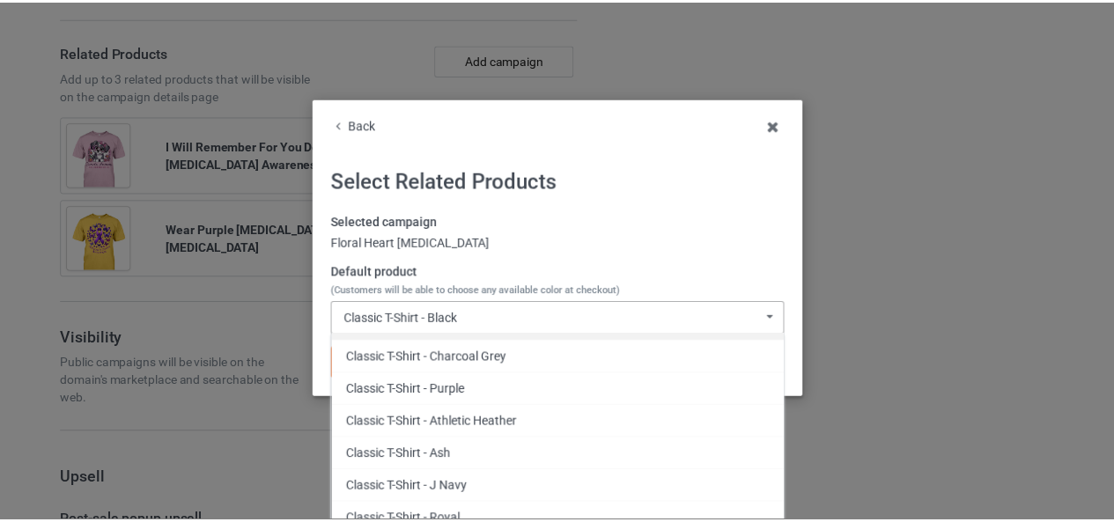
scroll to position [93, 0]
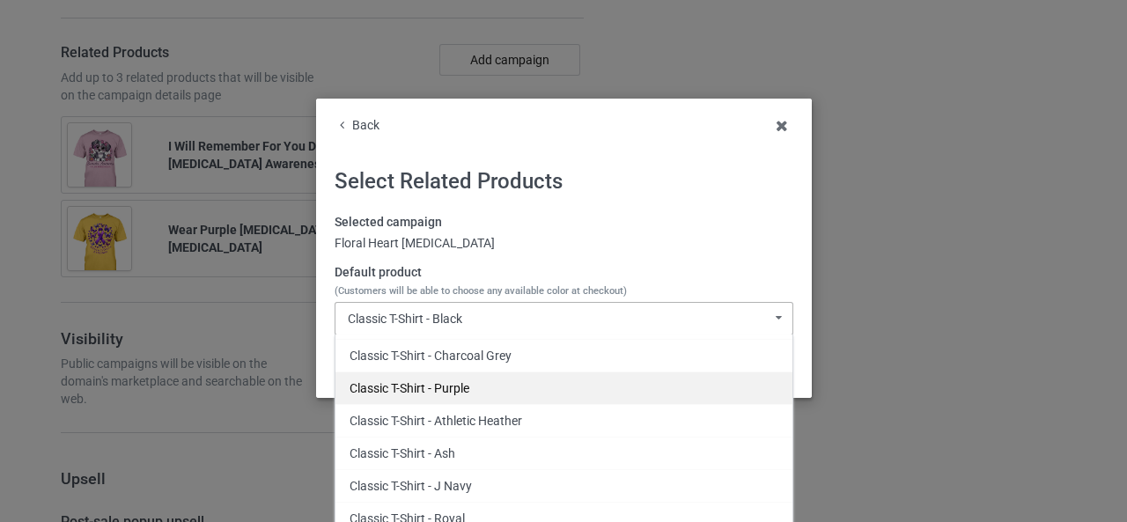
click at [447, 388] on div "Classic T-Shirt - Purple" at bounding box center [563, 387] width 457 height 33
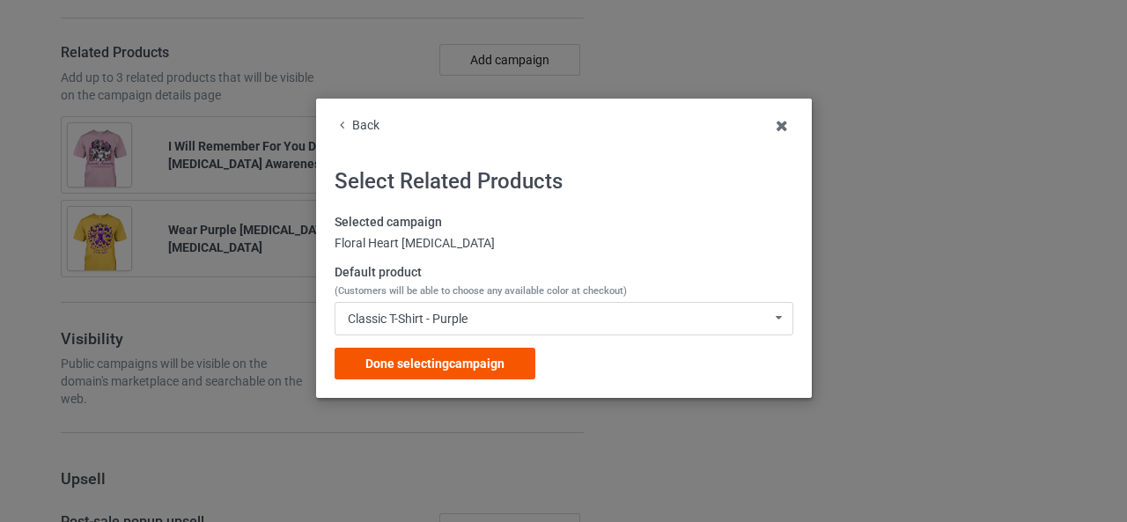
click at [414, 371] on div "Done selecting campaign" at bounding box center [434, 364] width 201 height 32
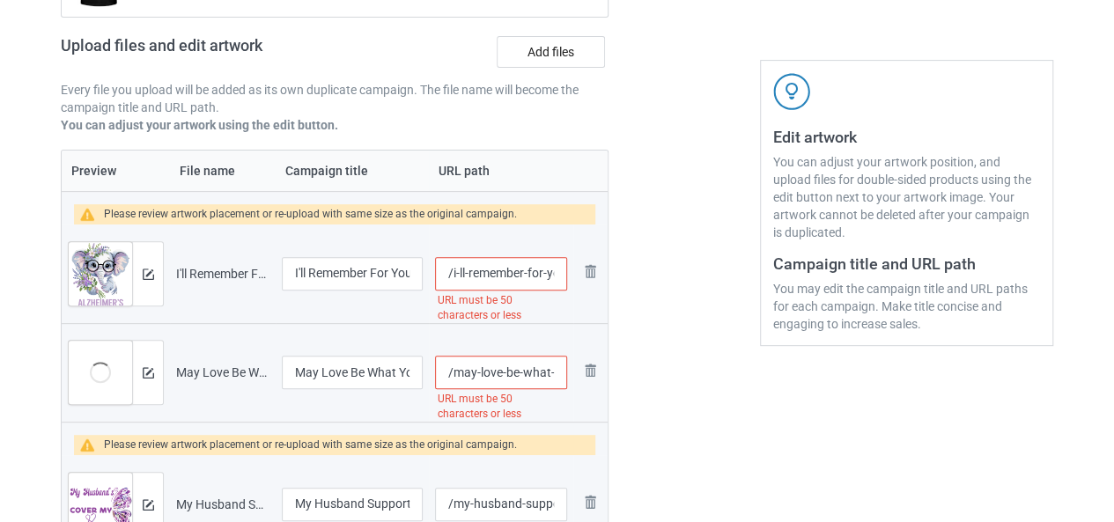
scroll to position [0, 176]
drag, startPoint x: 471, startPoint y: 279, endPoint x: 614, endPoint y: 270, distance: 143.7
click at [614, 270] on div "Campaign to duplicate I Wear Purple For My Mom Alzheimer Awareness Original Art…" at bounding box center [334, 300] width 572 height 875
click at [541, 272] on input "/i-ll-remember-for-you-purple-elephant-alzheimer-s-3" at bounding box center [501, 273] width 132 height 33
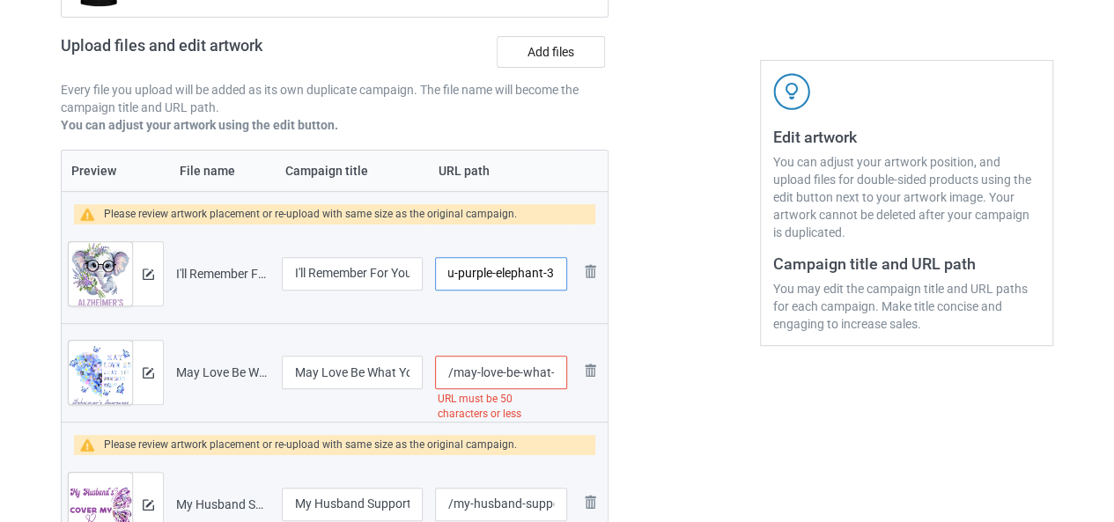
scroll to position [0, 109]
type input "/i-ll-remember-for-you-purple-elephant-3"
click at [658, 325] on div at bounding box center [684, 300] width 127 height 875
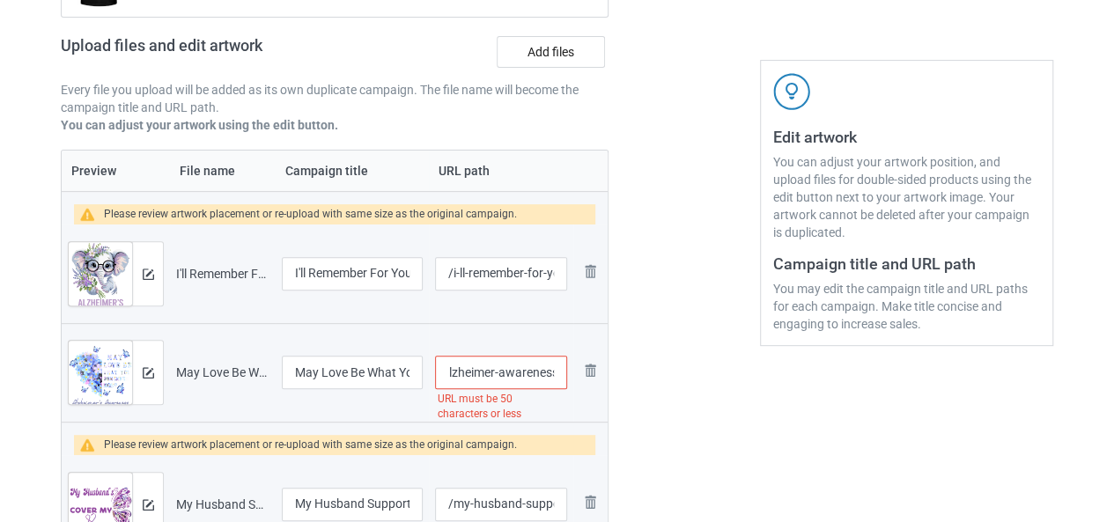
drag, startPoint x: 481, startPoint y: 374, endPoint x: 577, endPoint y: 377, distance: 96.9
click at [577, 377] on tr "Preview and edit artwork May Love Be What You Remember Most Alzheimer Awareness…" at bounding box center [335, 372] width 546 height 99
click at [543, 378] on input "/may-love-be-what-you-remember-most-alzheimer-awareness" at bounding box center [501, 372] width 132 height 33
drag, startPoint x: 491, startPoint y: 374, endPoint x: 605, endPoint y: 372, distance: 113.6
click at [605, 372] on tr "Preview and edit artwork May Love Be What You Remember Most Alzheimer Awareness…" at bounding box center [335, 372] width 546 height 99
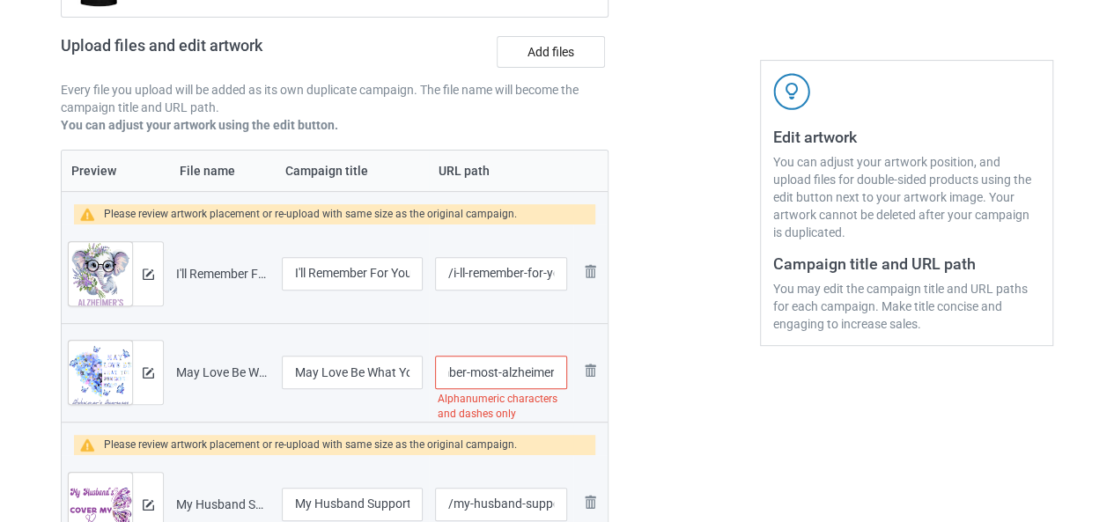
scroll to position [0, 165]
type input "/may-love-be-what-you-remember-most-alzheimer"
click at [650, 391] on div at bounding box center [684, 300] width 127 height 875
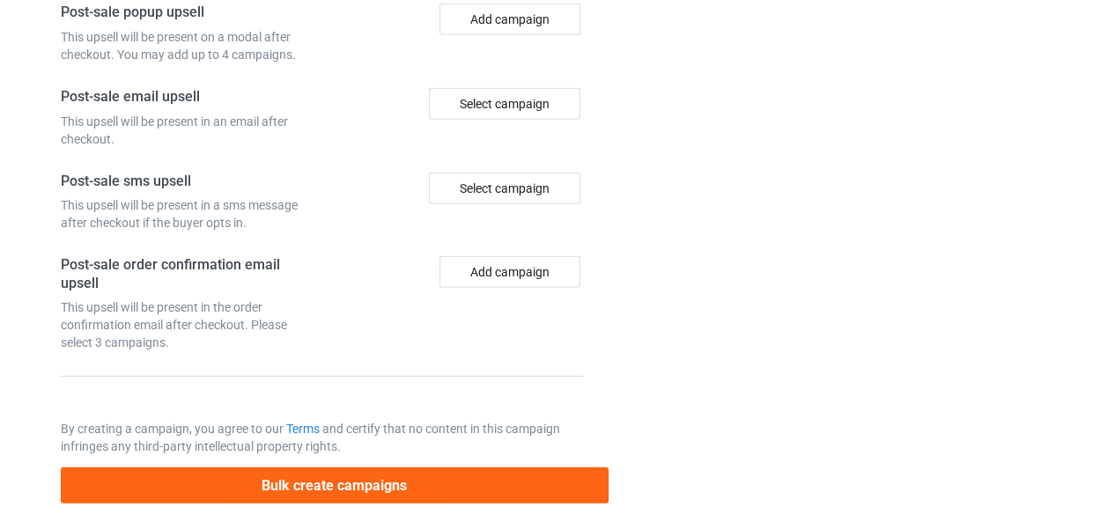
scroll to position [2362, 0]
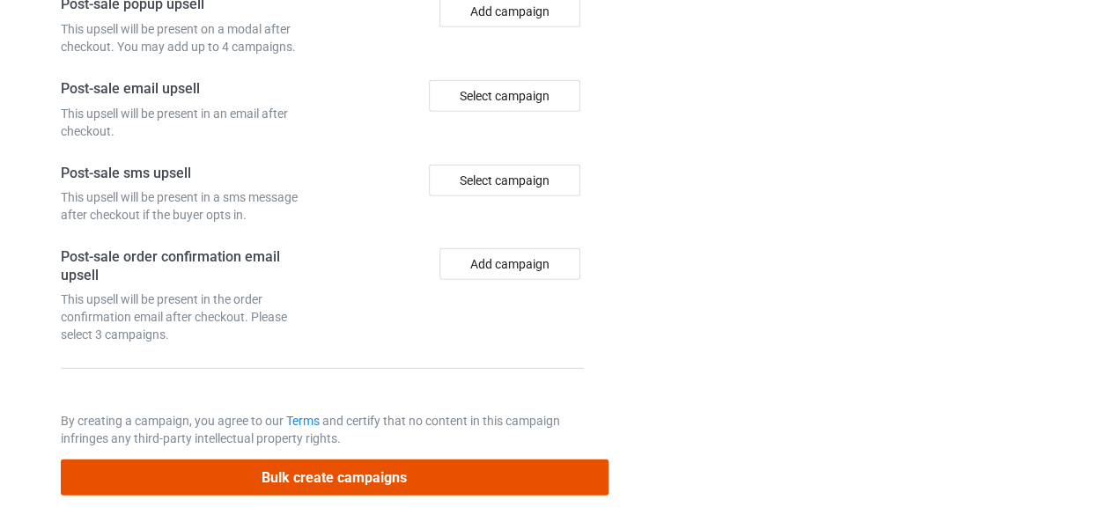
click at [372, 462] on button "Bulk create campaigns" at bounding box center [335, 477] width 548 height 36
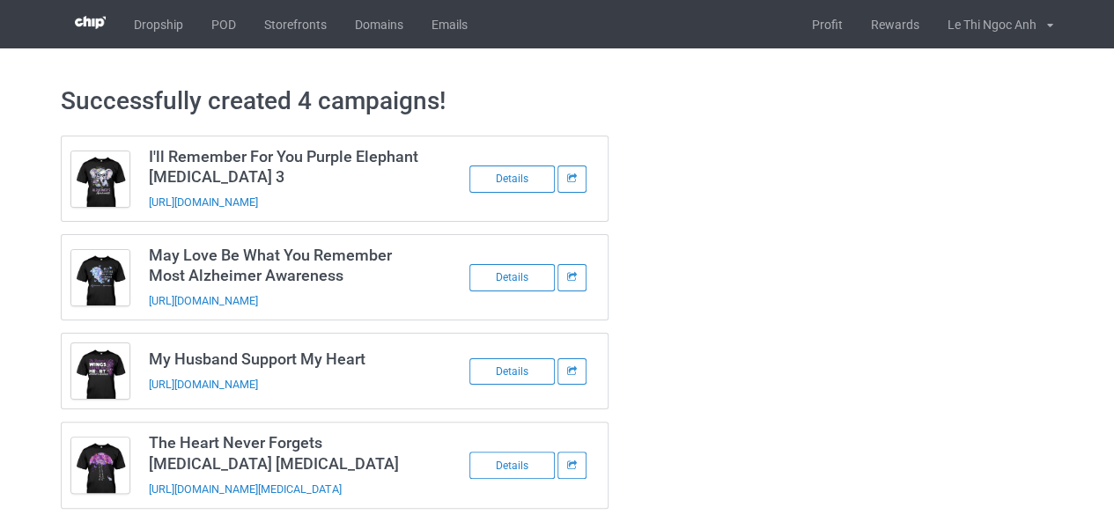
scroll to position [19, 0]
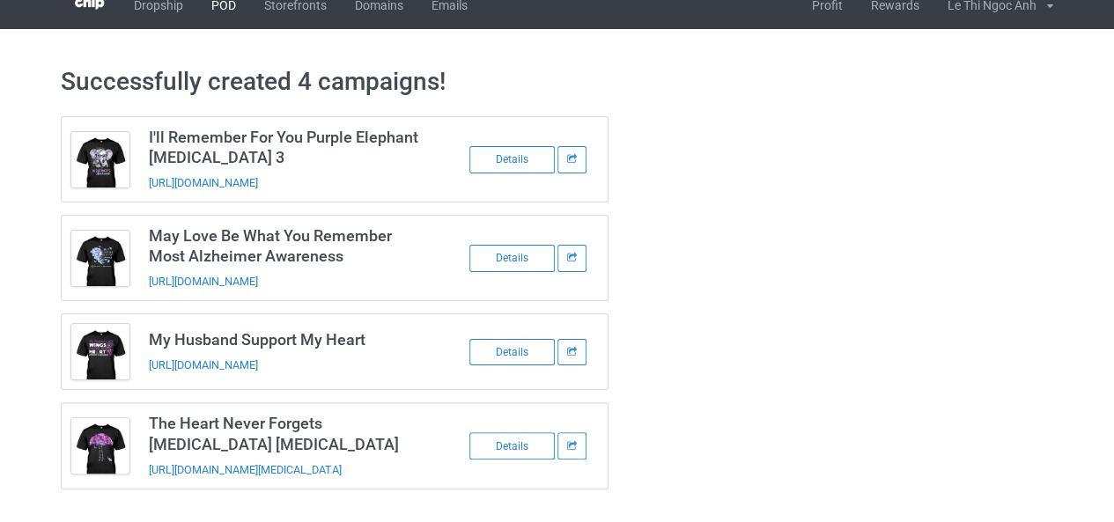
click at [217, 14] on link "POD" at bounding box center [223, 5] width 53 height 48
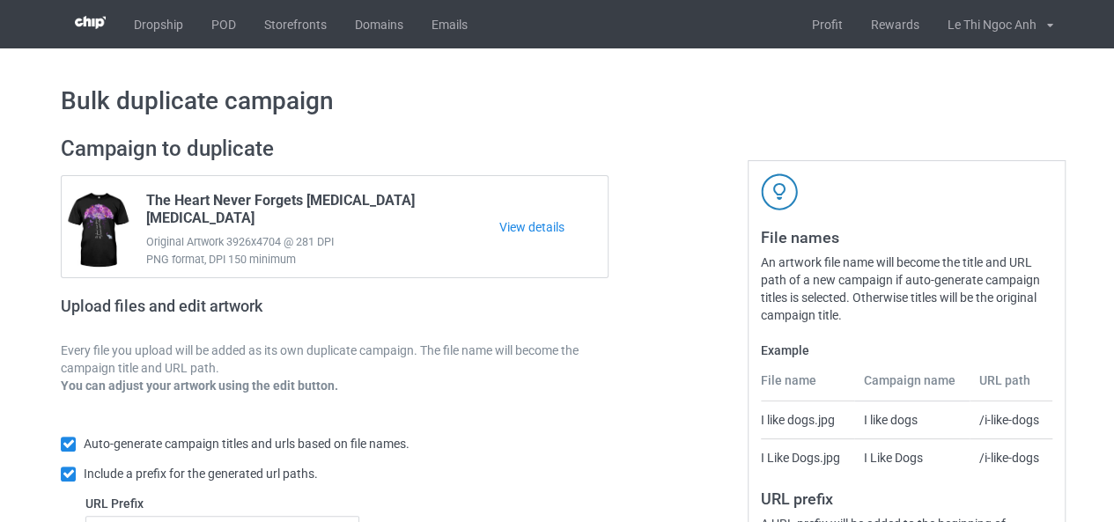
scroll to position [333, 0]
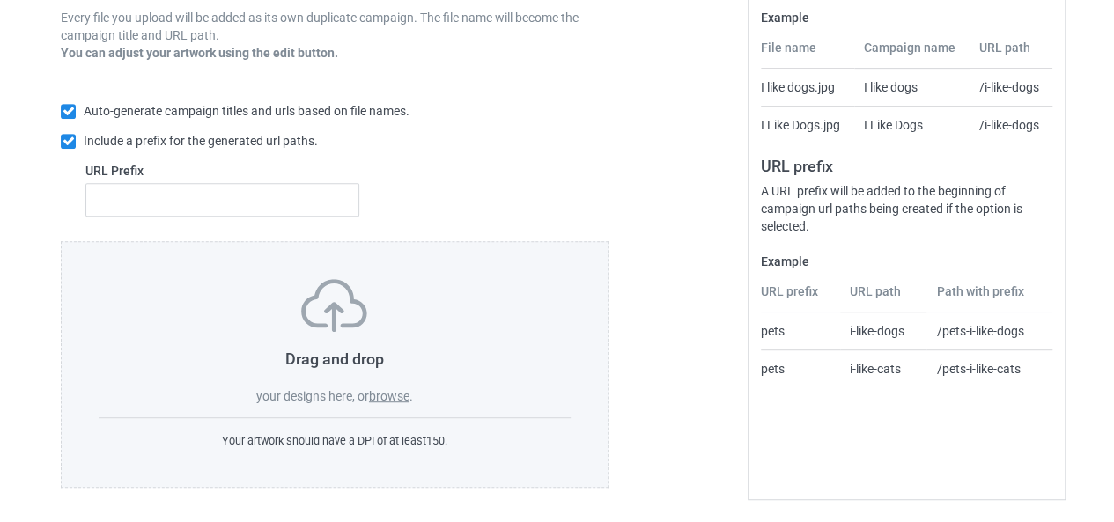
click at [390, 397] on label "browse" at bounding box center [389, 396] width 40 height 14
click at [0, 0] on input "browse" at bounding box center [0, 0] width 0 height 0
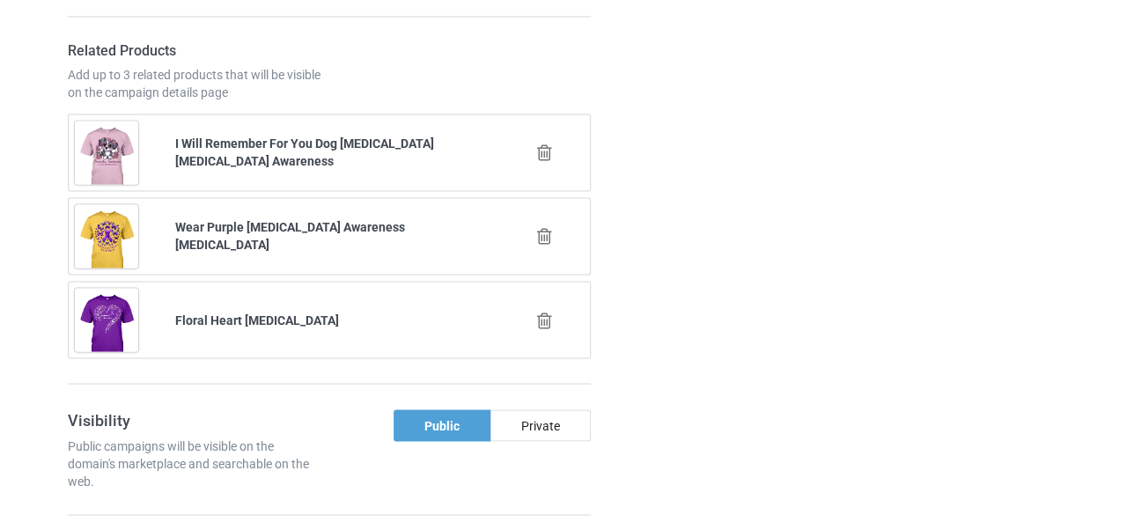
scroll to position [1385, 0]
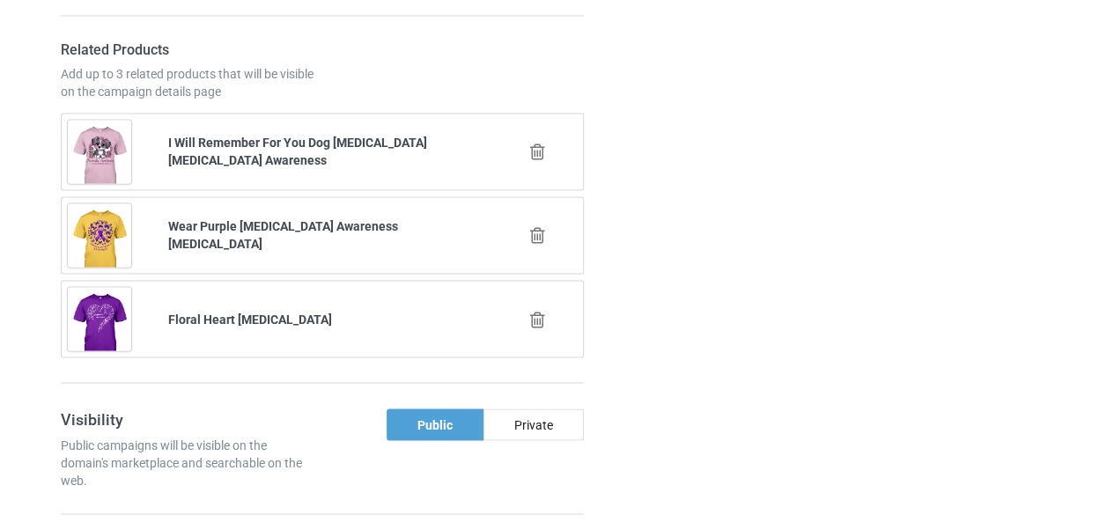
click at [539, 234] on icon at bounding box center [537, 235] width 22 height 18
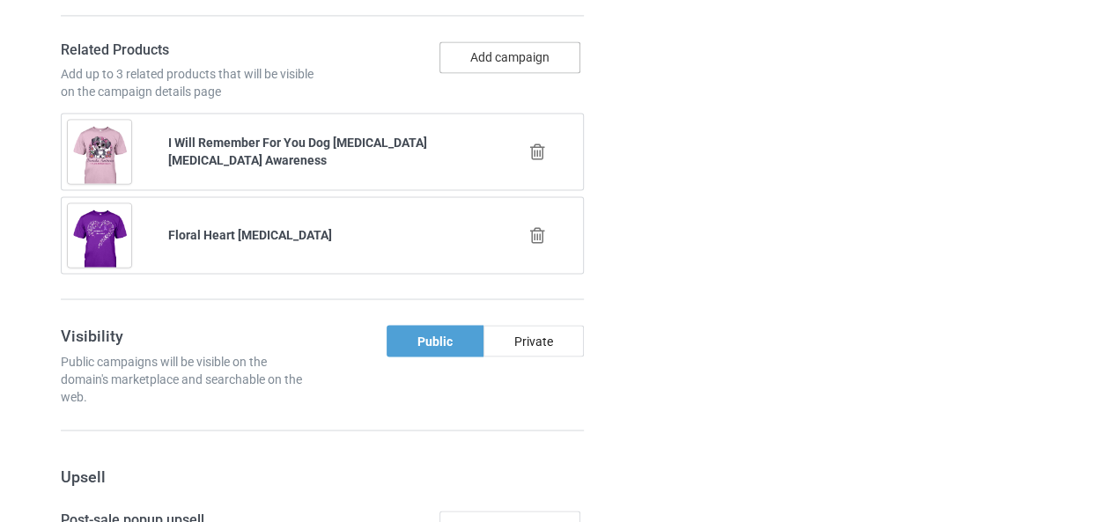
click at [492, 50] on button "Add campaign" at bounding box center [509, 57] width 141 height 32
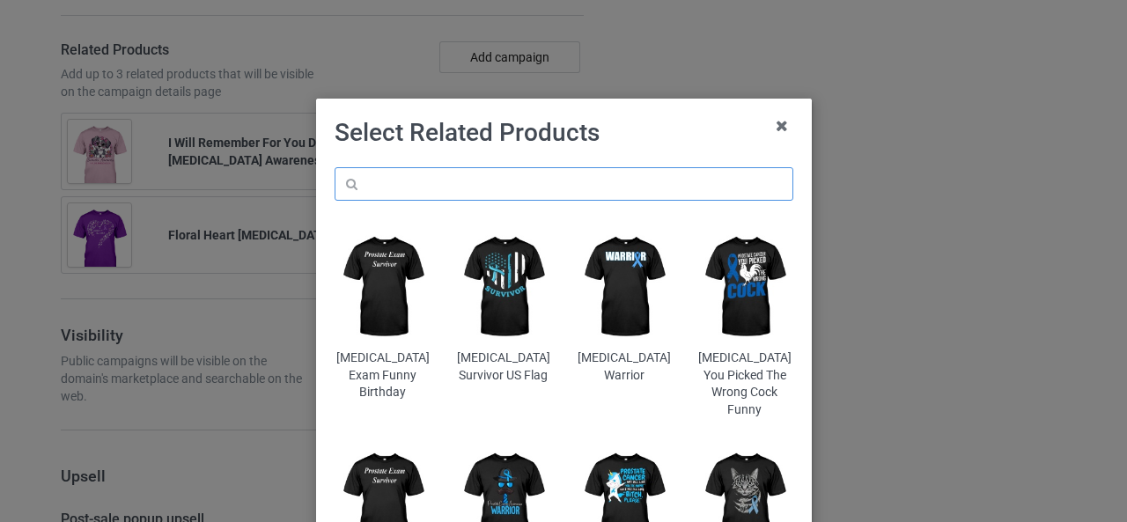
click at [428, 185] on input "text" at bounding box center [563, 183] width 459 height 33
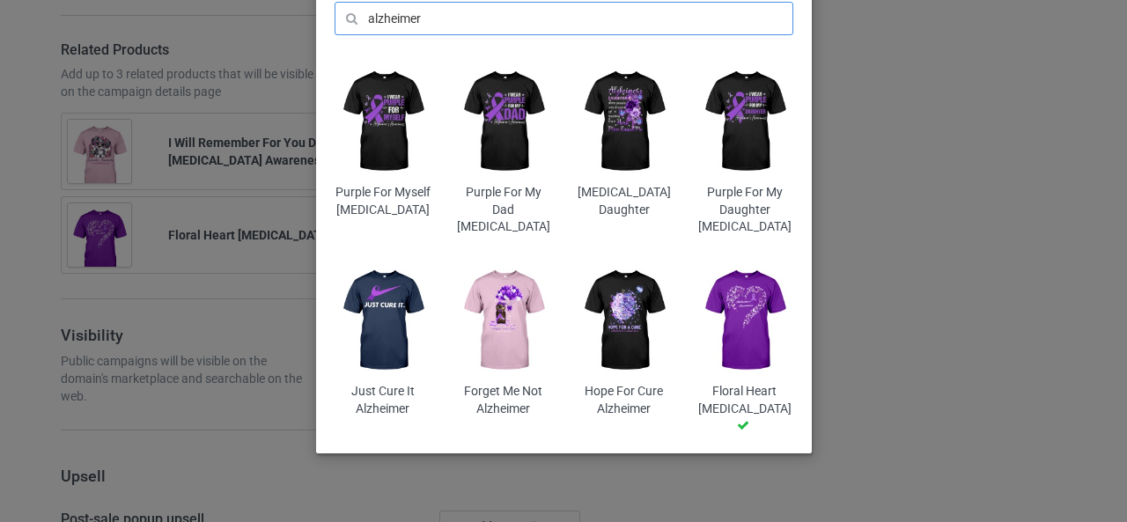
scroll to position [166, 0]
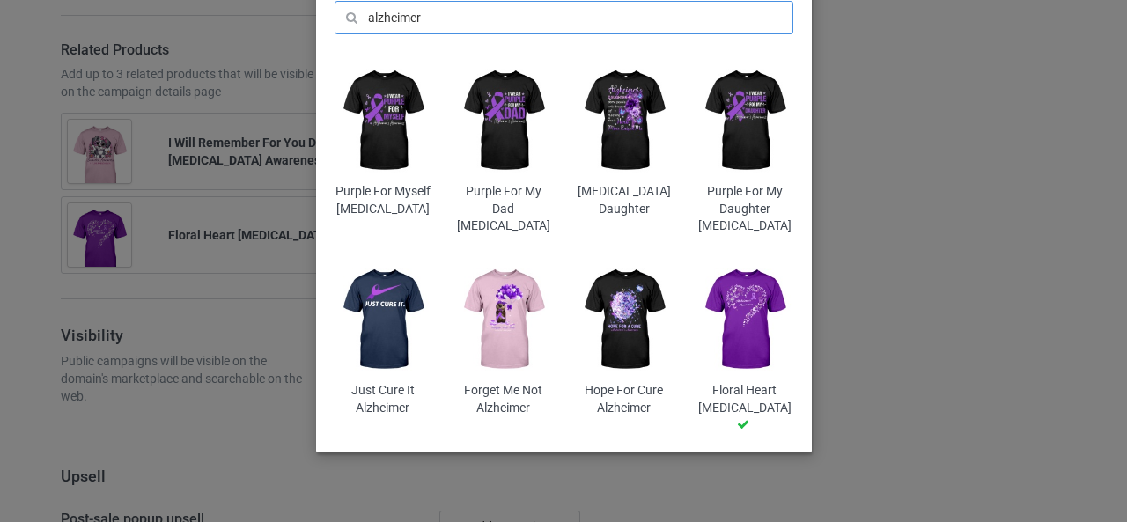
type input "alzheimer"
click at [623, 163] on img at bounding box center [624, 121] width 96 height 120
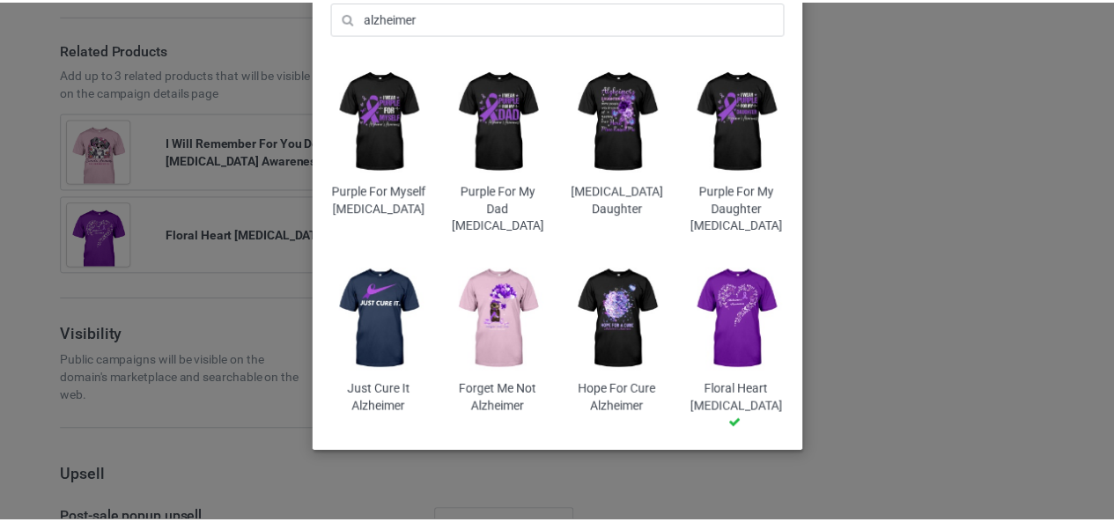
scroll to position [0, 0]
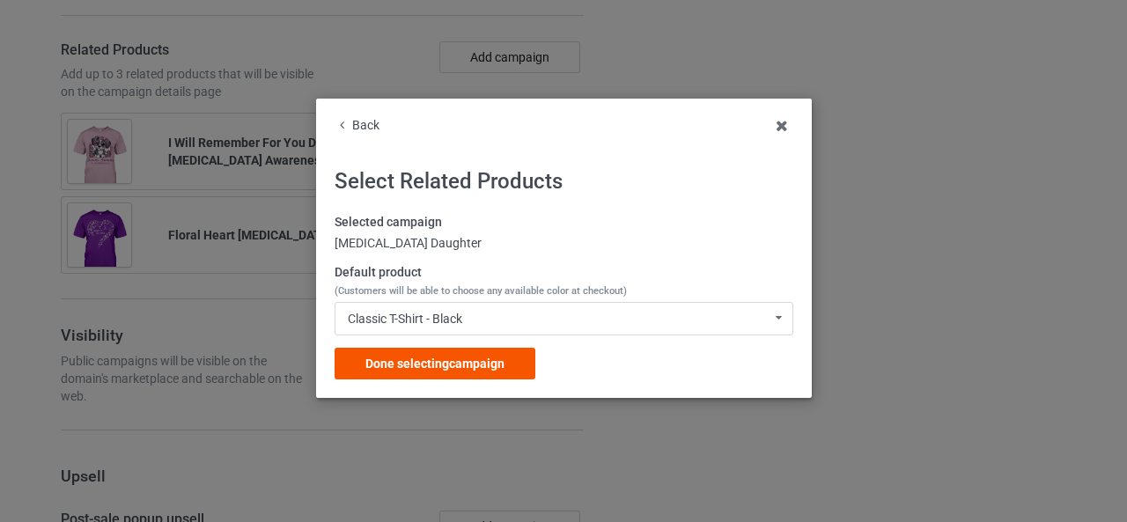
click at [423, 366] on span "Done selecting campaign" at bounding box center [434, 363] width 139 height 14
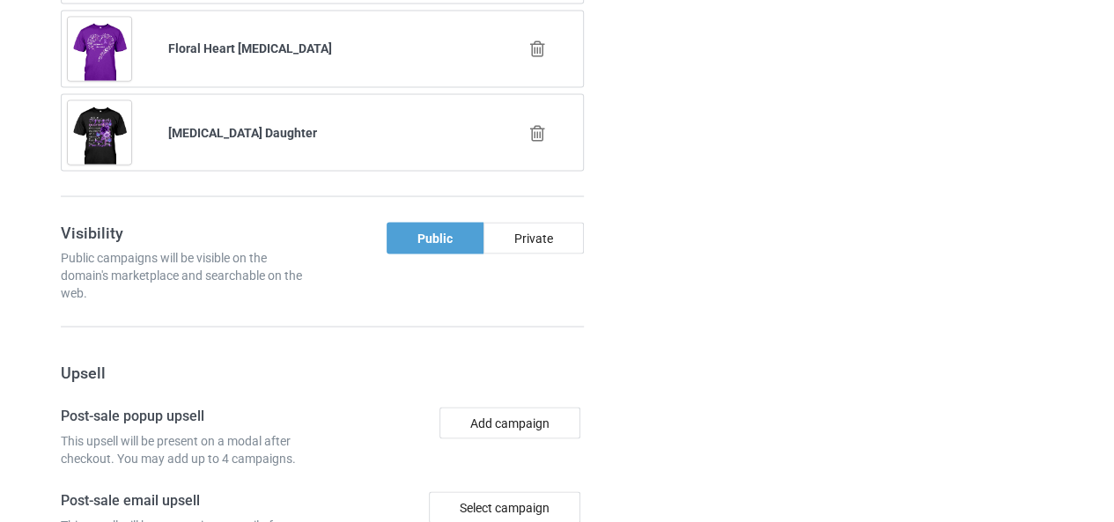
scroll to position [2000, 0]
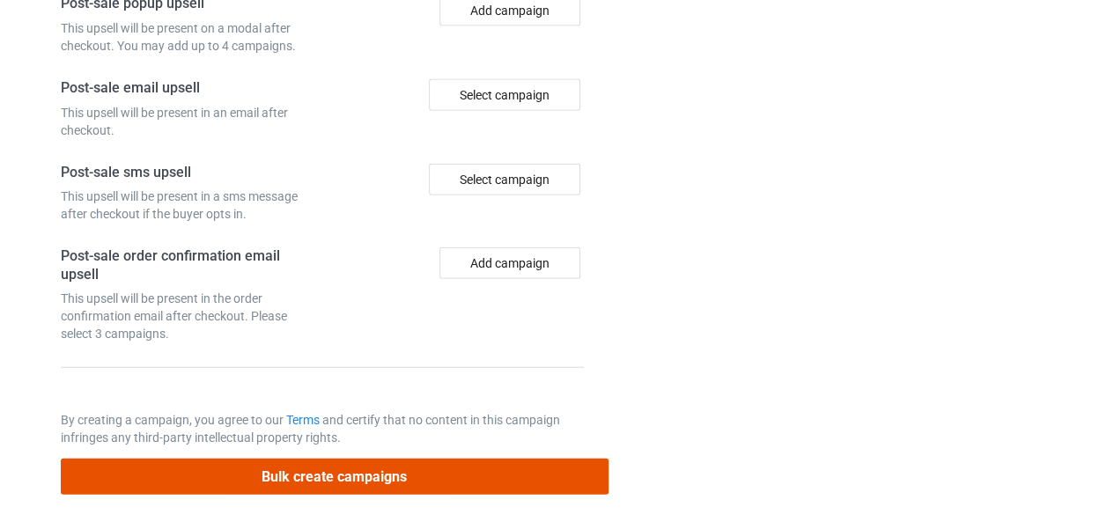
click at [324, 470] on button "Bulk create campaigns" at bounding box center [335, 477] width 548 height 36
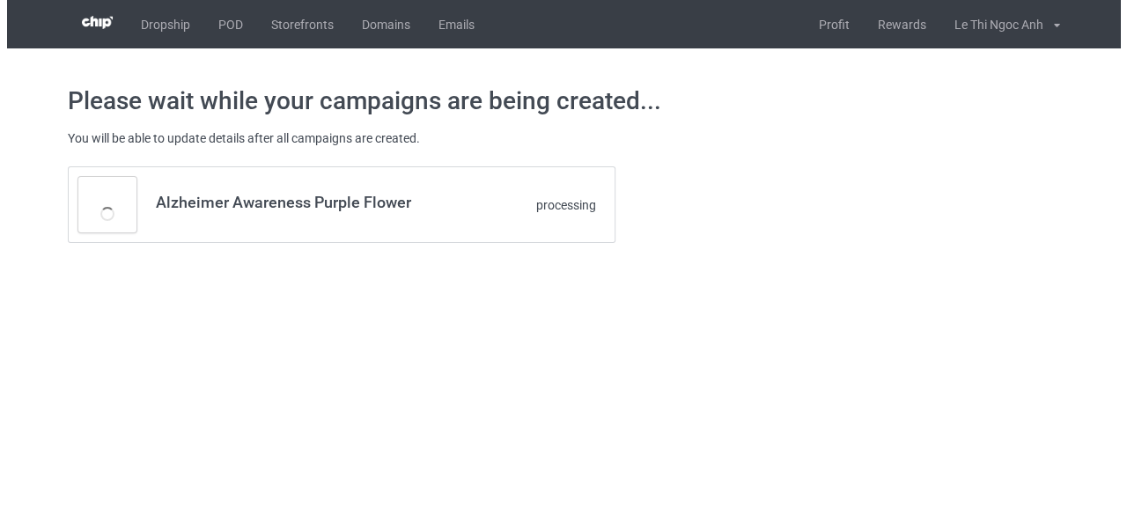
scroll to position [0, 0]
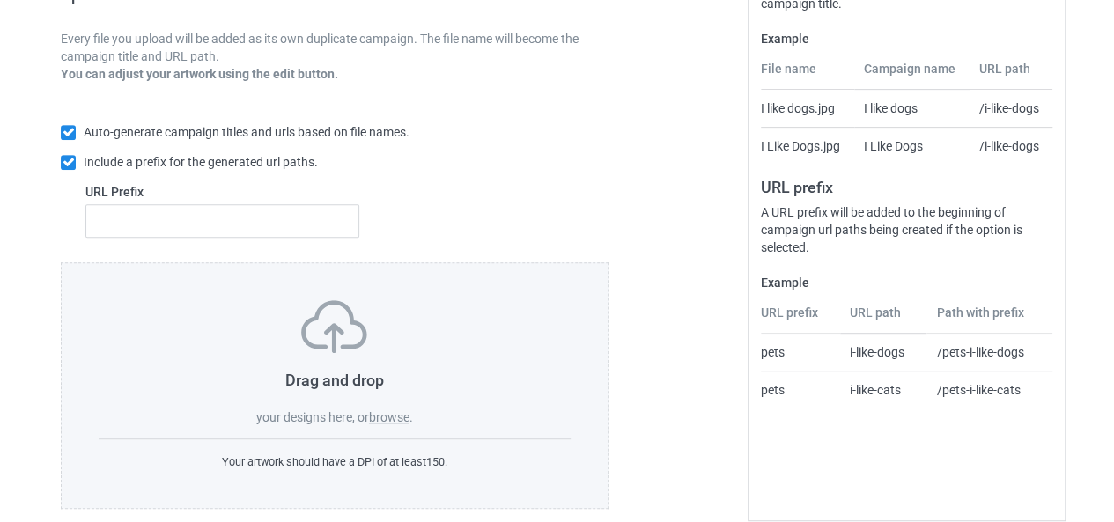
scroll to position [333, 0]
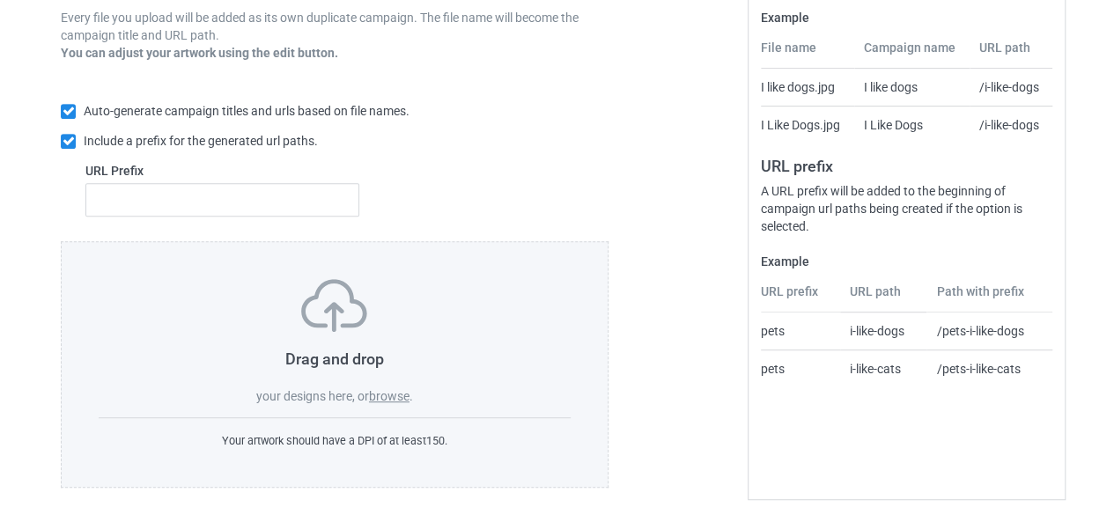
click at [398, 386] on div "Drag and drop your designs here, or browse ." at bounding box center [335, 342] width 472 height 126
click at [387, 395] on label "browse" at bounding box center [389, 396] width 40 height 14
click at [0, 0] on input "browse" at bounding box center [0, 0] width 0 height 0
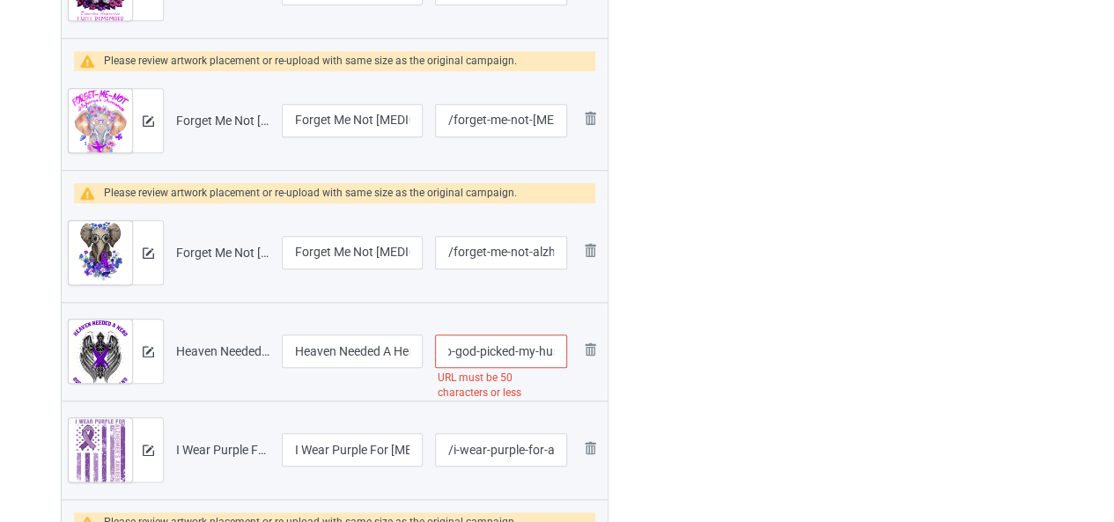
scroll to position [0, 216]
drag, startPoint x: 479, startPoint y: 348, endPoint x: 576, endPoint y: 349, distance: 96.8
click at [576, 349] on tr "Preview and edit artwork Heaven Needed A Hero God Picked My Husband Alzheimers.…" at bounding box center [335, 351] width 546 height 99
click at [491, 358] on input "/heaven-needed-a-hero-god-picked-my-husband-alzheimers" at bounding box center [501, 350] width 132 height 33
drag, startPoint x: 491, startPoint y: 351, endPoint x: 628, endPoint y: 346, distance: 137.4
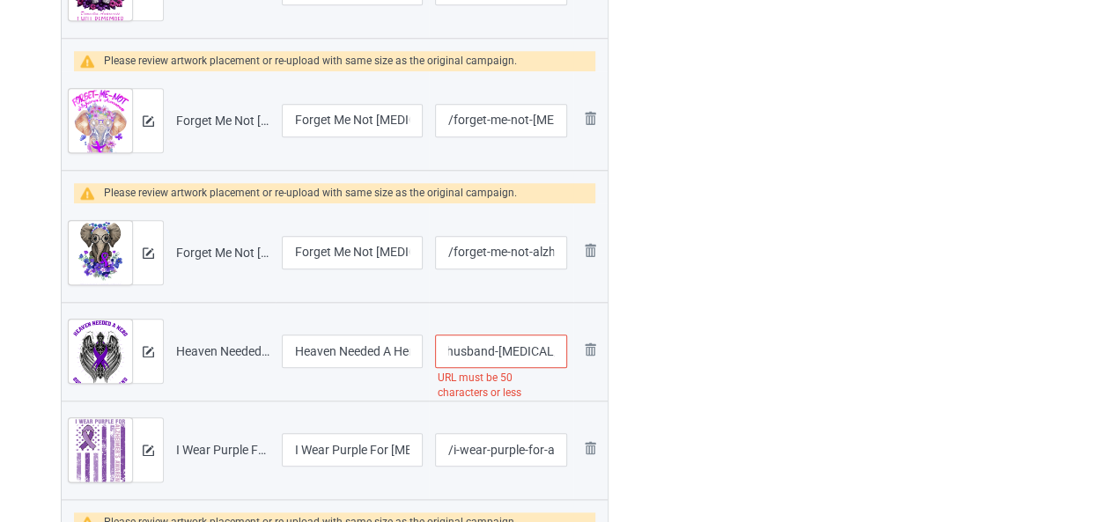
click at [628, 346] on div "Campaign to duplicate Alzheimer Awareness Purple Flower Original Artwork 3354x4…" at bounding box center [556, 510] width 1017 height 2326
type input "/heaven-needed-a-hero-god-picked-my-husband"
click at [717, 372] on div at bounding box center [684, 510] width 127 height 2326
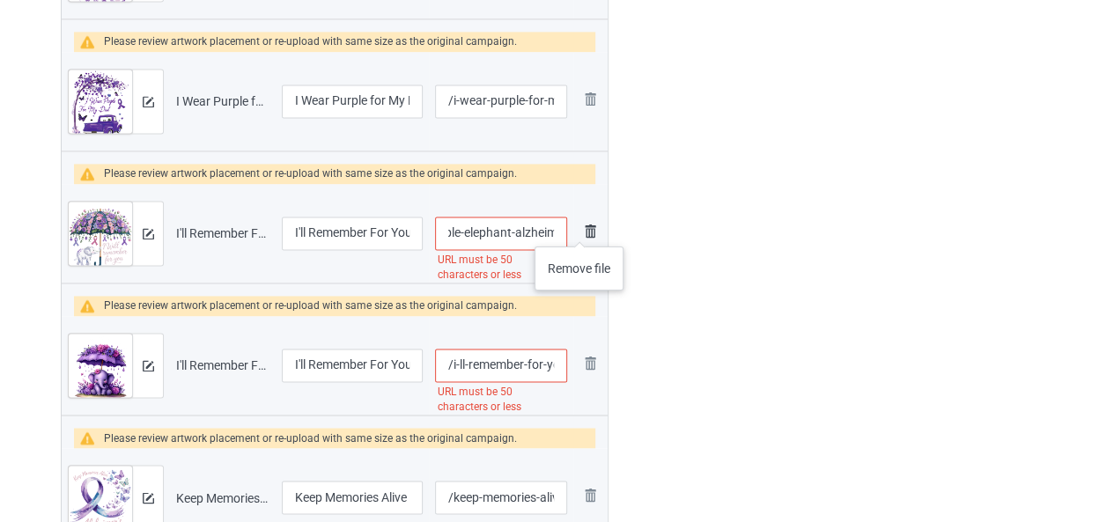
scroll to position [0, 176]
drag, startPoint x: 486, startPoint y: 235, endPoint x: 584, endPoint y: 229, distance: 98.8
click at [584, 229] on tr "Preview and edit artwork I'll Remember For You Purple Elephant Alzheimer's 1.pn…" at bounding box center [335, 233] width 546 height 99
click at [521, 221] on input "/i-ll-remember-for-you-purple-elephant-alzheimer-s-1" at bounding box center [501, 233] width 132 height 33
drag, startPoint x: 479, startPoint y: 233, endPoint x: 550, endPoint y: 233, distance: 71.3
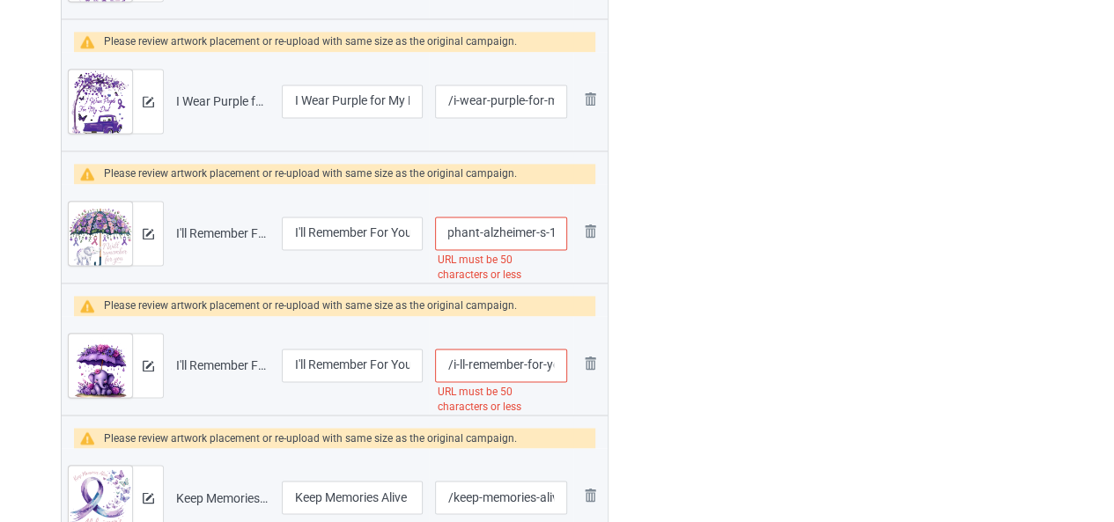
click at [550, 233] on input "/i-ll-remember-for-you-purple-elephant-alzheimer-s-1" at bounding box center [501, 233] width 132 height 33
type input "/i-ll-remember-for-you-purple-elephant1"
drag, startPoint x: 485, startPoint y: 365, endPoint x: 631, endPoint y: 367, distance: 146.1
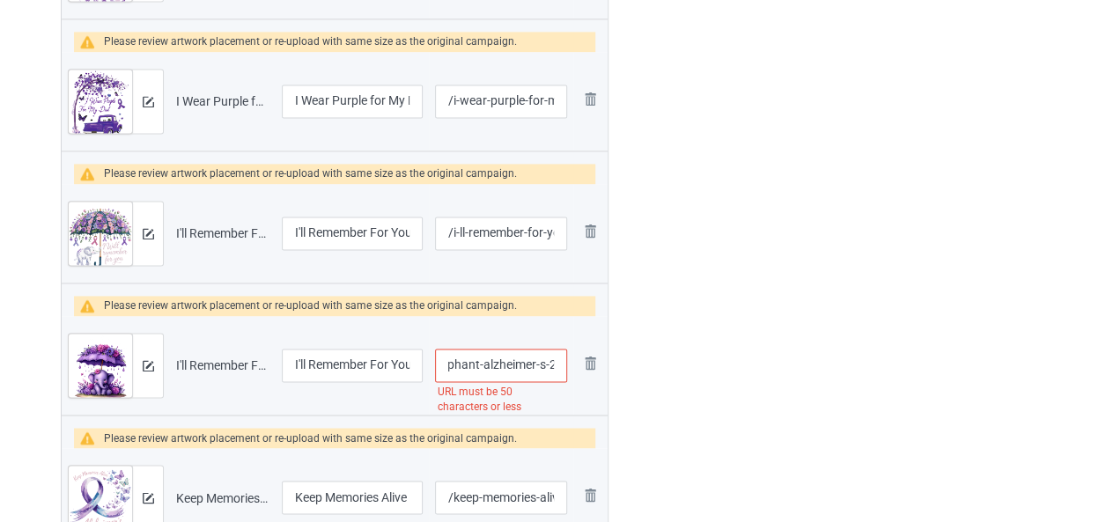
click at [631, 367] on div "Campaign to duplicate Alzheimer Awareness Purple Flower Original Artwork 3354x4…" at bounding box center [556, 29] width 1017 height 2326
click at [479, 362] on input "/i-ll-remember-for-you-purple-elephant-alzheimer-s-2" at bounding box center [501, 365] width 132 height 33
drag, startPoint x: 479, startPoint y: 362, endPoint x: 547, endPoint y: 358, distance: 67.9
click at [547, 358] on input "/i-ll-remember-for-you-purple-elephant-alzheimer-s-2" at bounding box center [501, 365] width 132 height 33
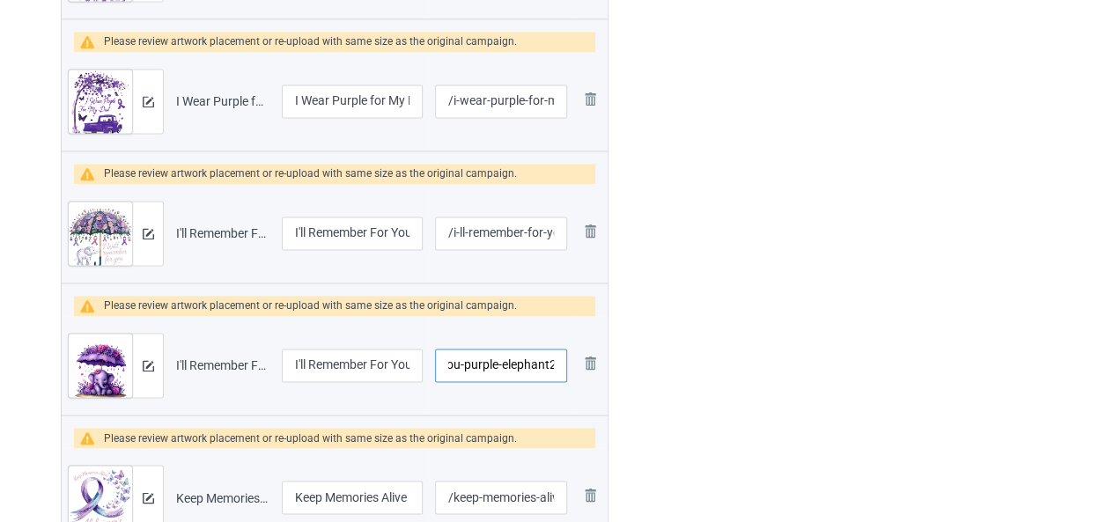
type input "/i-ll-remember-for-you-purple-elephant2"
click at [755, 432] on div "Edit artwork You can adjust your artwork position, and upload files for double-…" at bounding box center [906, 29] width 318 height 2326
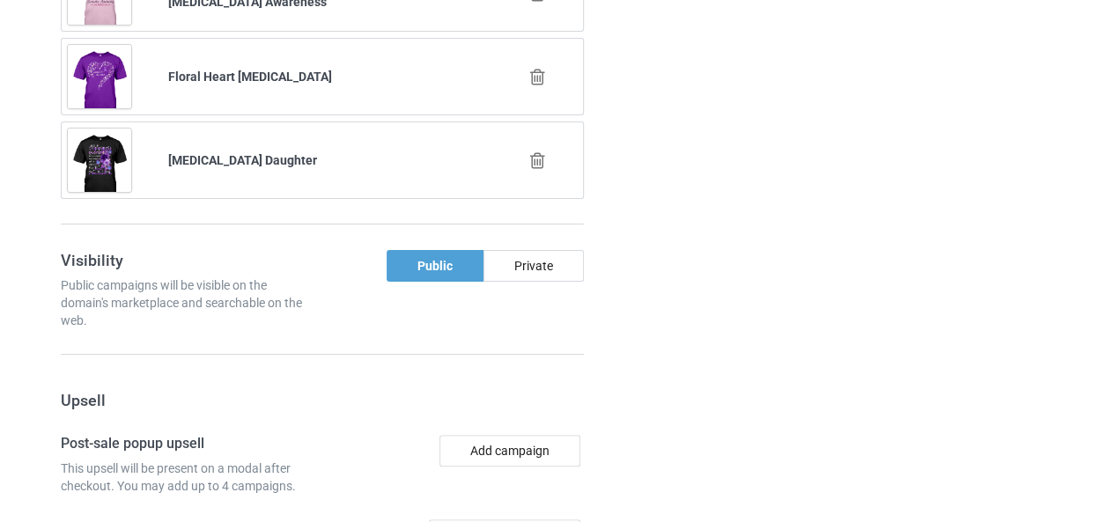
scroll to position [3810, 0]
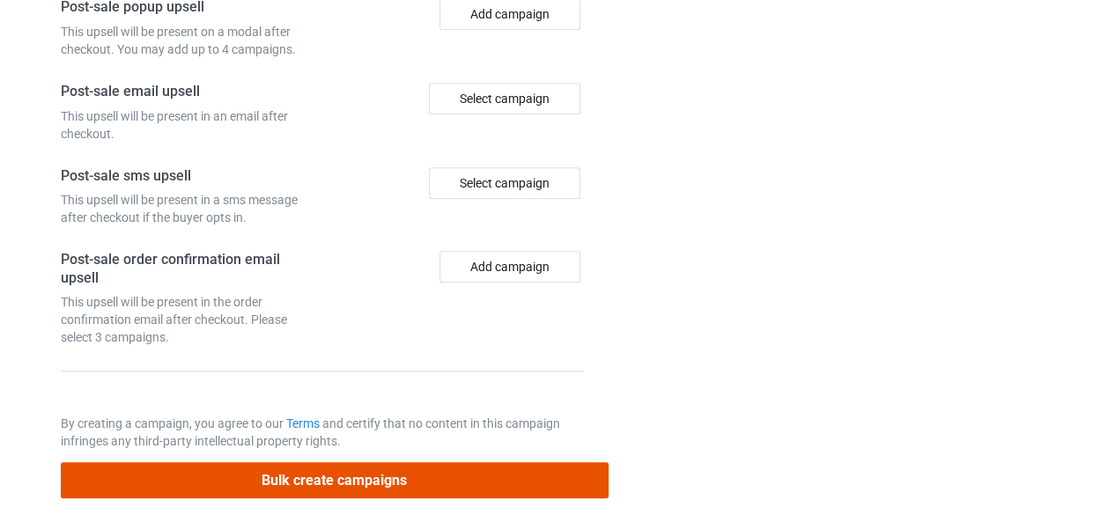
click at [357, 469] on button "Bulk create campaigns" at bounding box center [335, 480] width 548 height 36
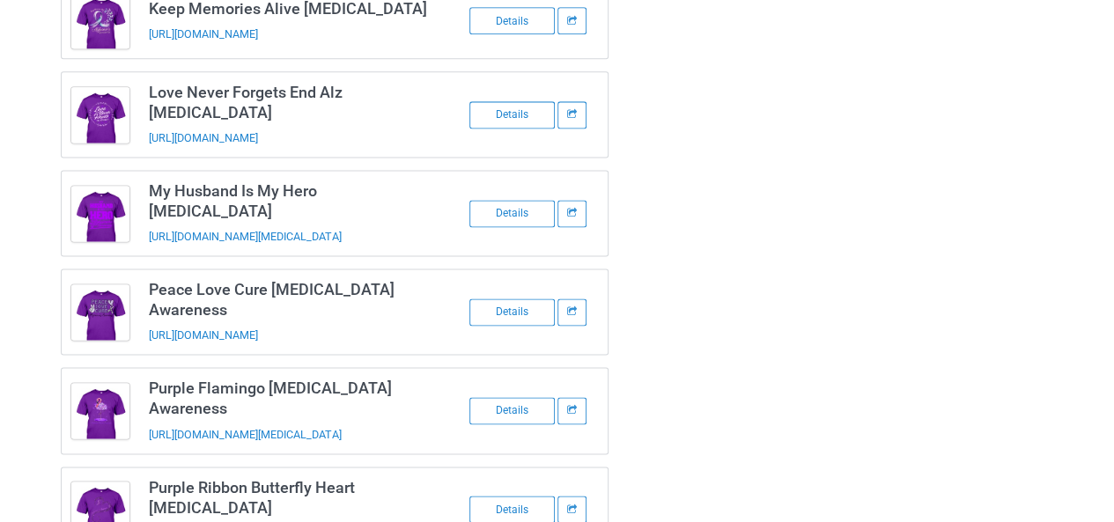
scroll to position [1155, 0]
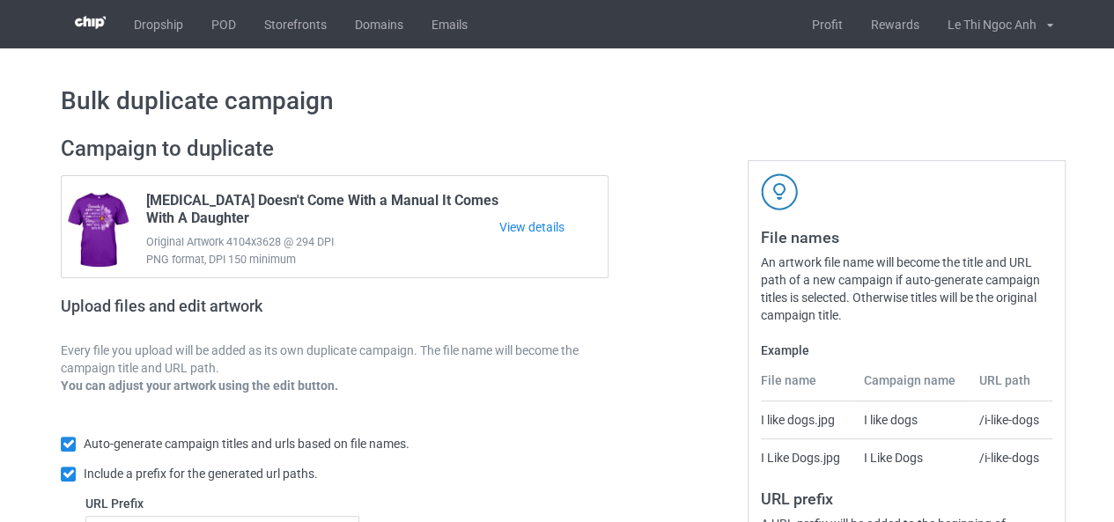
scroll to position [333, 0]
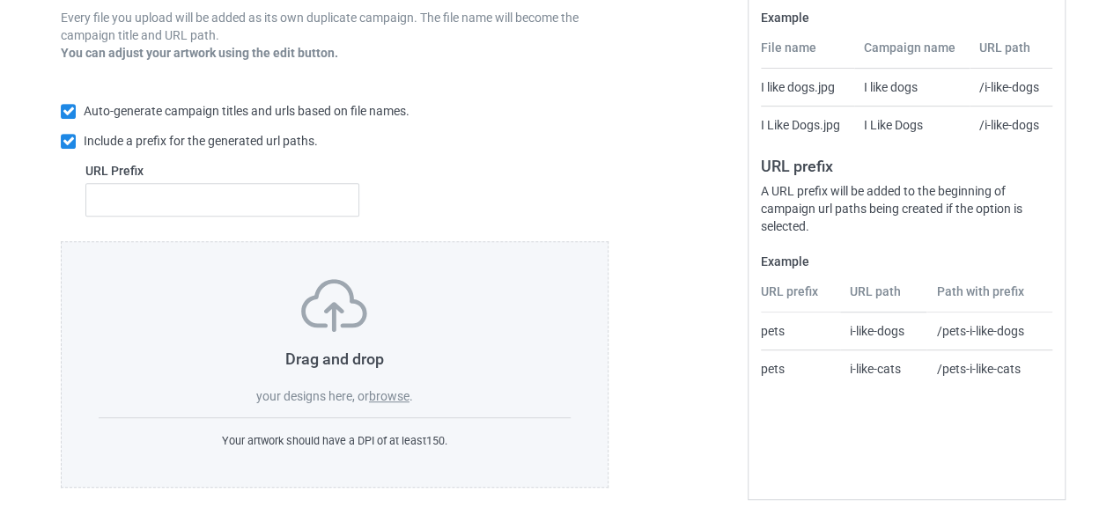
click at [394, 397] on label "browse" at bounding box center [389, 396] width 40 height 14
click at [0, 0] on input "browse" at bounding box center [0, 0] width 0 height 0
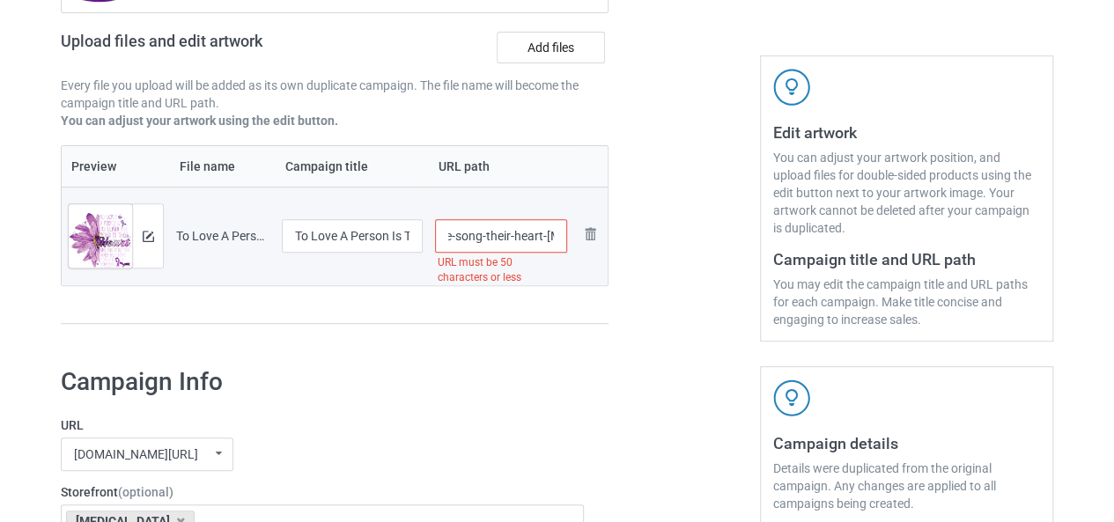
scroll to position [0, 209]
drag, startPoint x: 484, startPoint y: 239, endPoint x: 615, endPoint y: 258, distance: 132.5
click at [615, 258] on div "Campaign to duplicate [MEDICAL_DATA] Doesn't Come With a Manual It Comes With A…" at bounding box center [334, 106] width 572 height 496
click at [488, 235] on input "/to-love-a-person-is-to-learn-the-song-their-heart-[MEDICAL_DATA]" at bounding box center [501, 235] width 133 height 33
drag, startPoint x: 499, startPoint y: 238, endPoint x: 563, endPoint y: 242, distance: 64.4
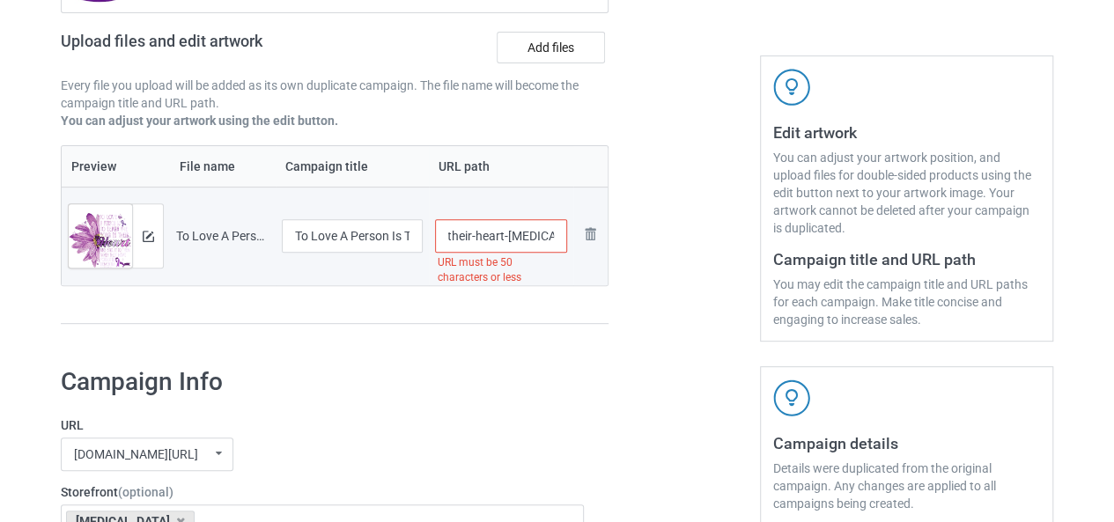
click at [563, 242] on input "/to-love-a-person-is-to-learn-the-song-their-heart-[MEDICAL_DATA]" at bounding box center [501, 235] width 133 height 33
type input "/to-love-a-person-is-to-learn-the-song-their-heart"
click at [683, 327] on div at bounding box center [684, 106] width 127 height 496
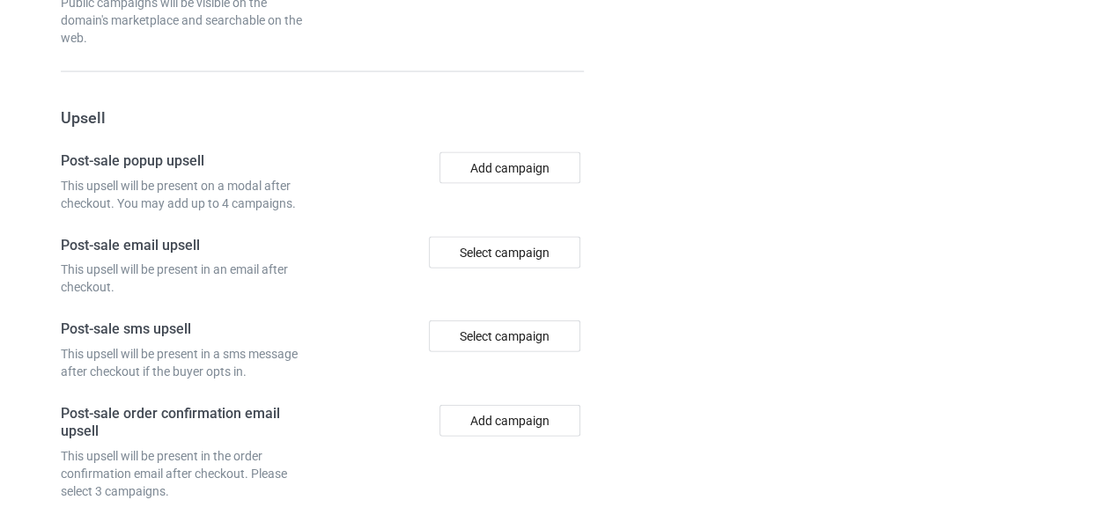
scroll to position [1985, 0]
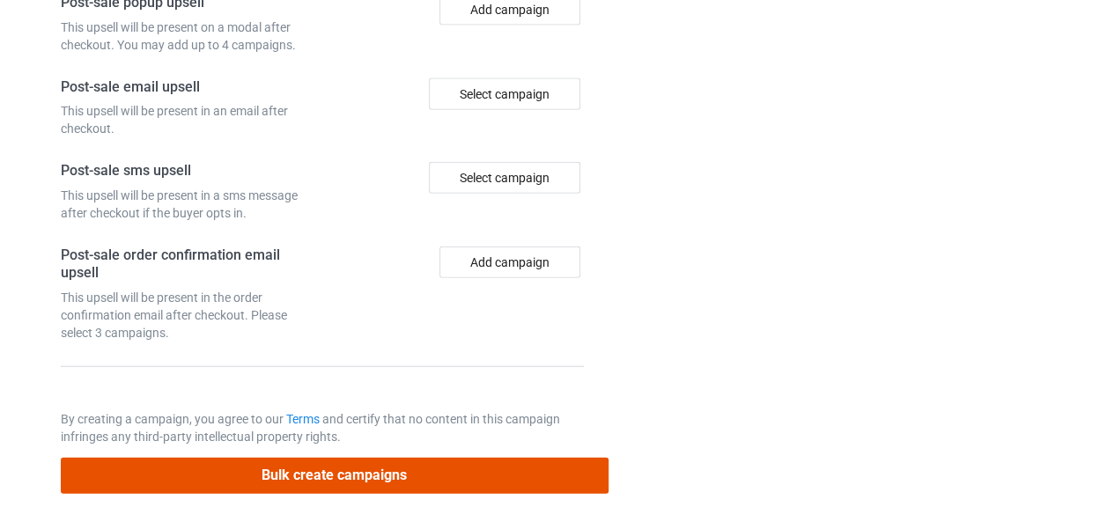
click at [324, 460] on button "Bulk create campaigns" at bounding box center [335, 476] width 548 height 36
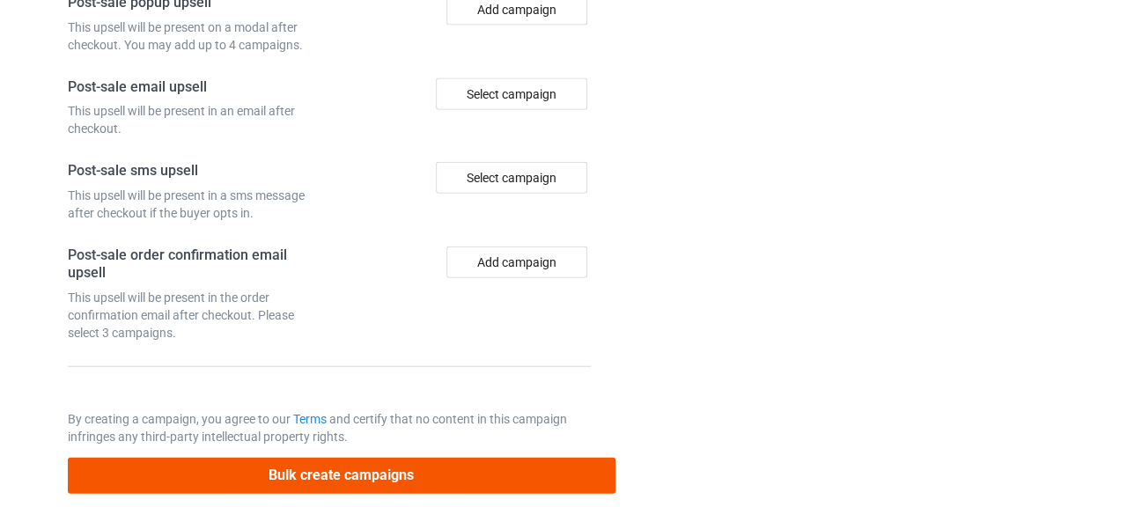
scroll to position [0, 0]
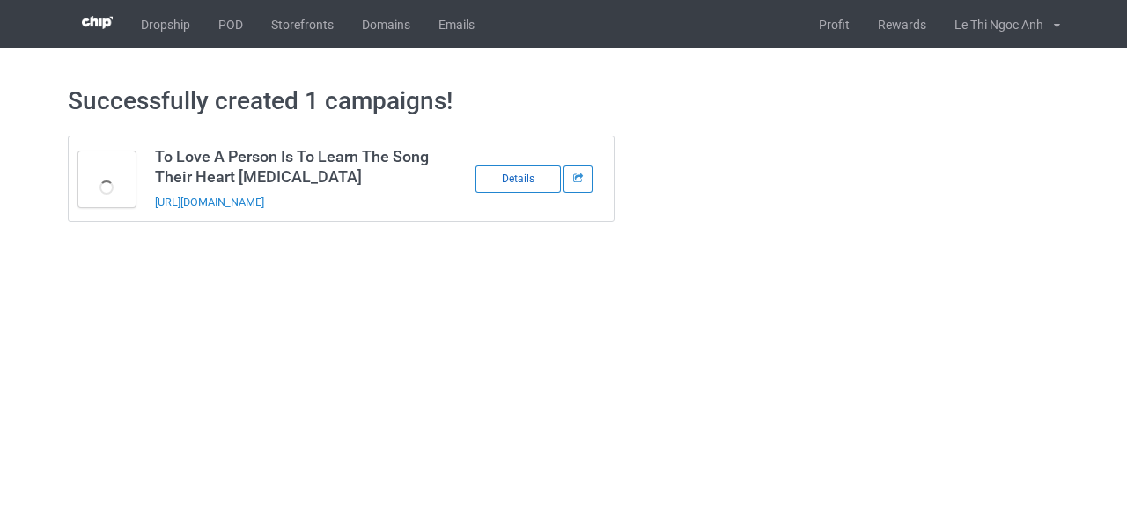
click at [519, 174] on div "Details" at bounding box center [517, 178] width 85 height 27
